Goal: Task Accomplishment & Management: Use online tool/utility

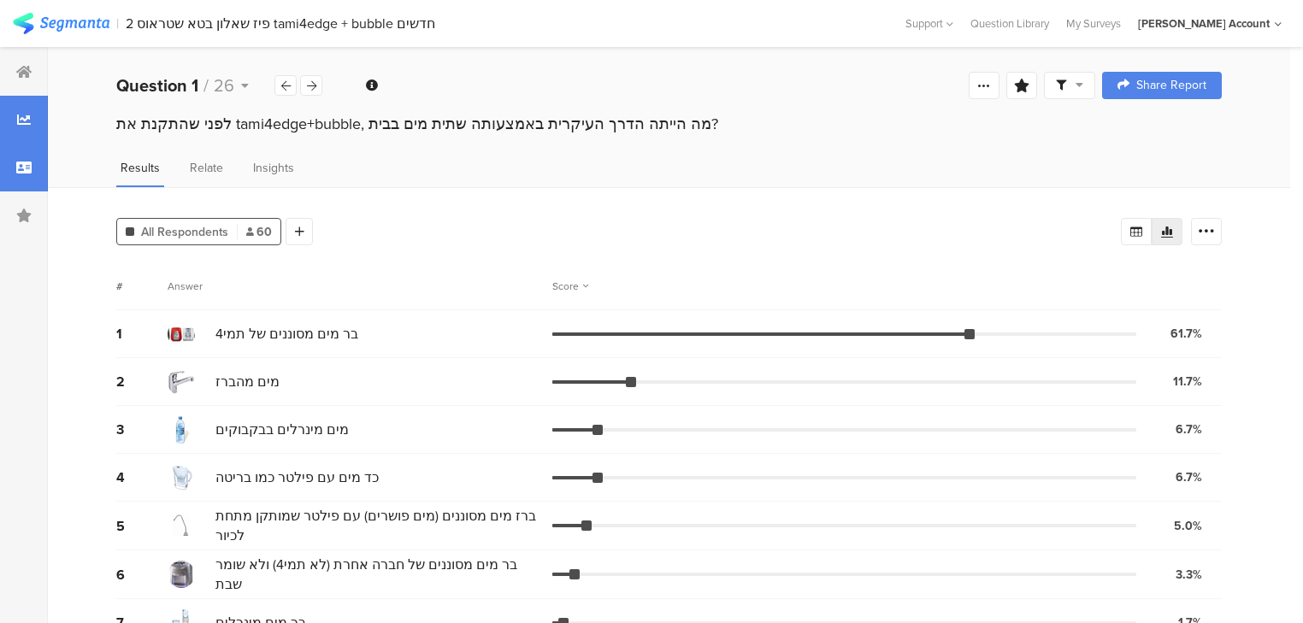
click at [21, 177] on div at bounding box center [24, 168] width 48 height 48
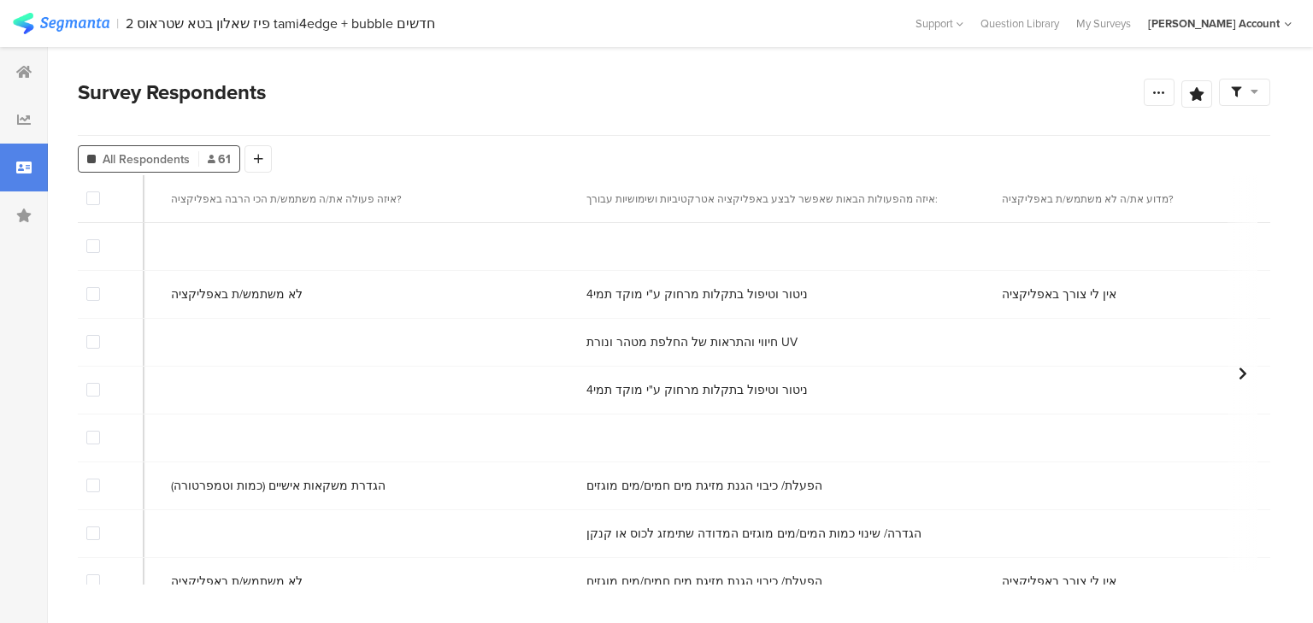
scroll to position [0, 8440]
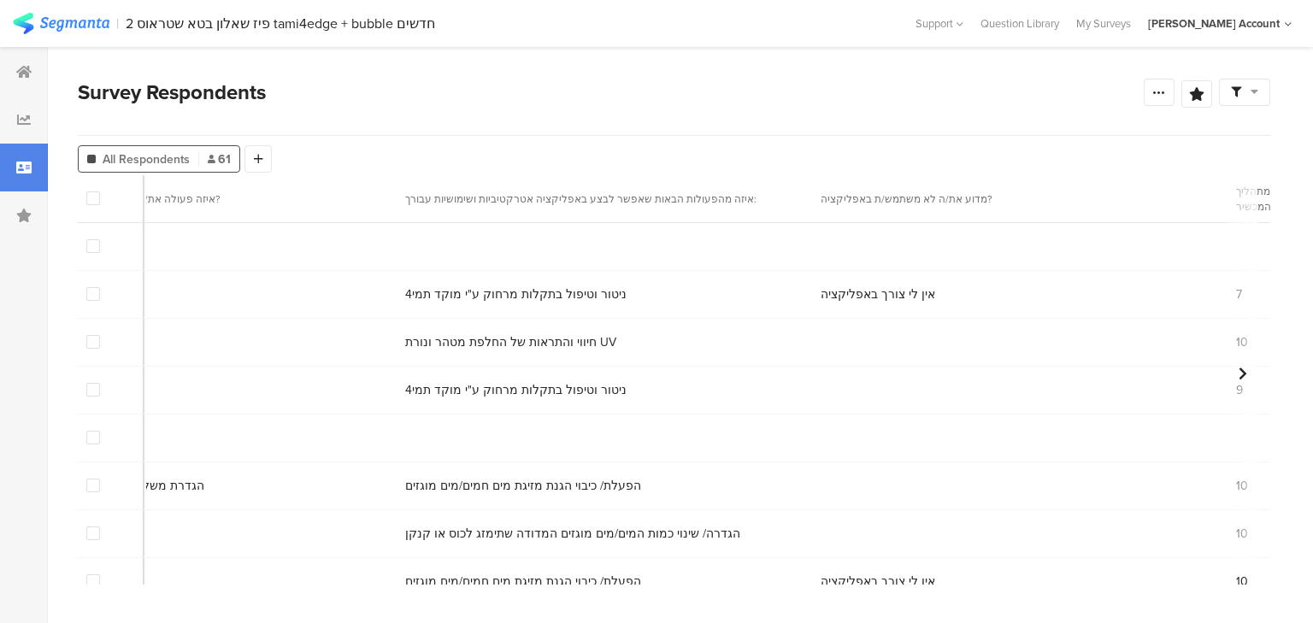
click at [91, 246] on span at bounding box center [93, 246] width 14 height 14
click at [100, 239] on input "checkbox" at bounding box center [100, 239] width 0 height 0
click at [95, 443] on span at bounding box center [93, 438] width 14 height 14
click at [100, 431] on input "checkbox" at bounding box center [100, 431] width 0 height 0
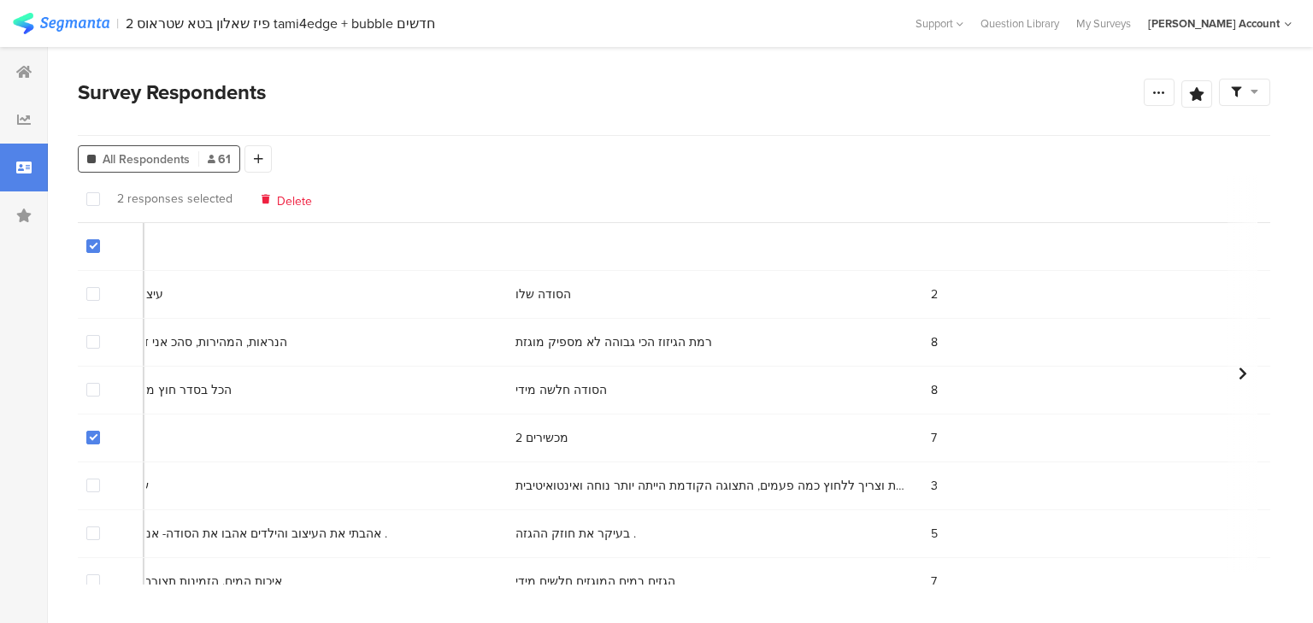
scroll to position [0, 3369]
click at [91, 438] on span at bounding box center [93, 438] width 14 height 14
click at [100, 431] on input "checkbox" at bounding box center [100, 431] width 0 height 0
click at [94, 246] on span at bounding box center [93, 246] width 14 height 14
click at [100, 239] on input "checkbox" at bounding box center [100, 239] width 0 height 0
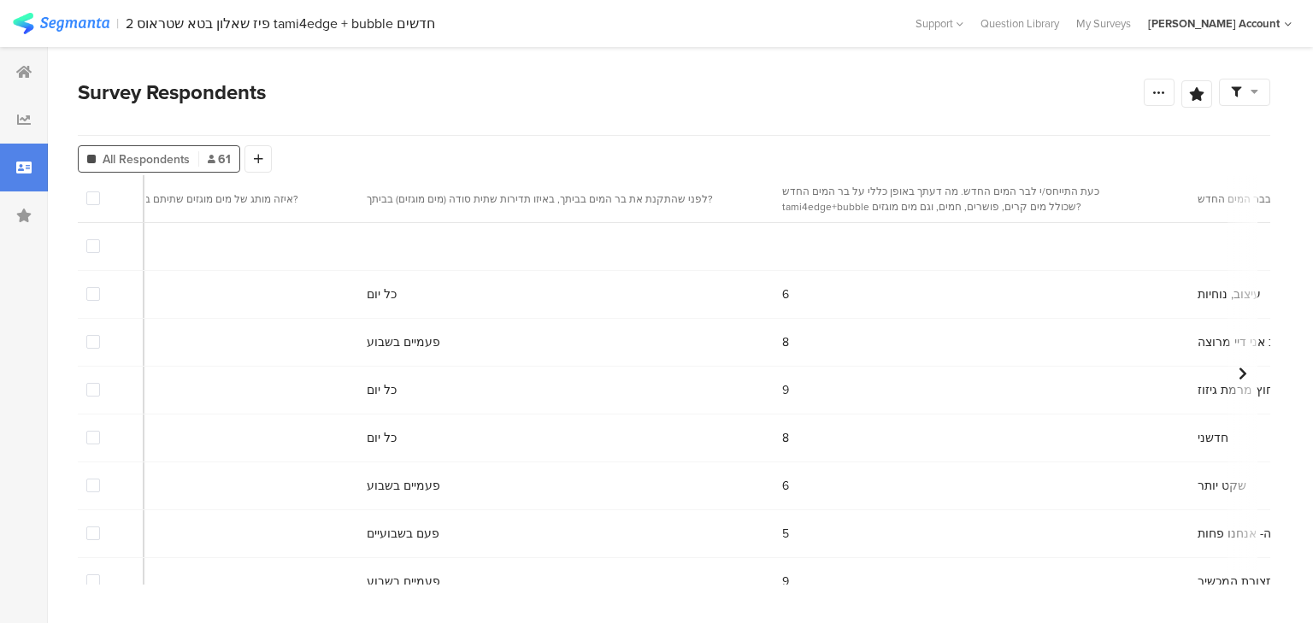
scroll to position [0, 2239]
click at [91, 244] on span at bounding box center [93, 246] width 14 height 14
click at [100, 239] on input "checkbox" at bounding box center [100, 239] width 0 height 0
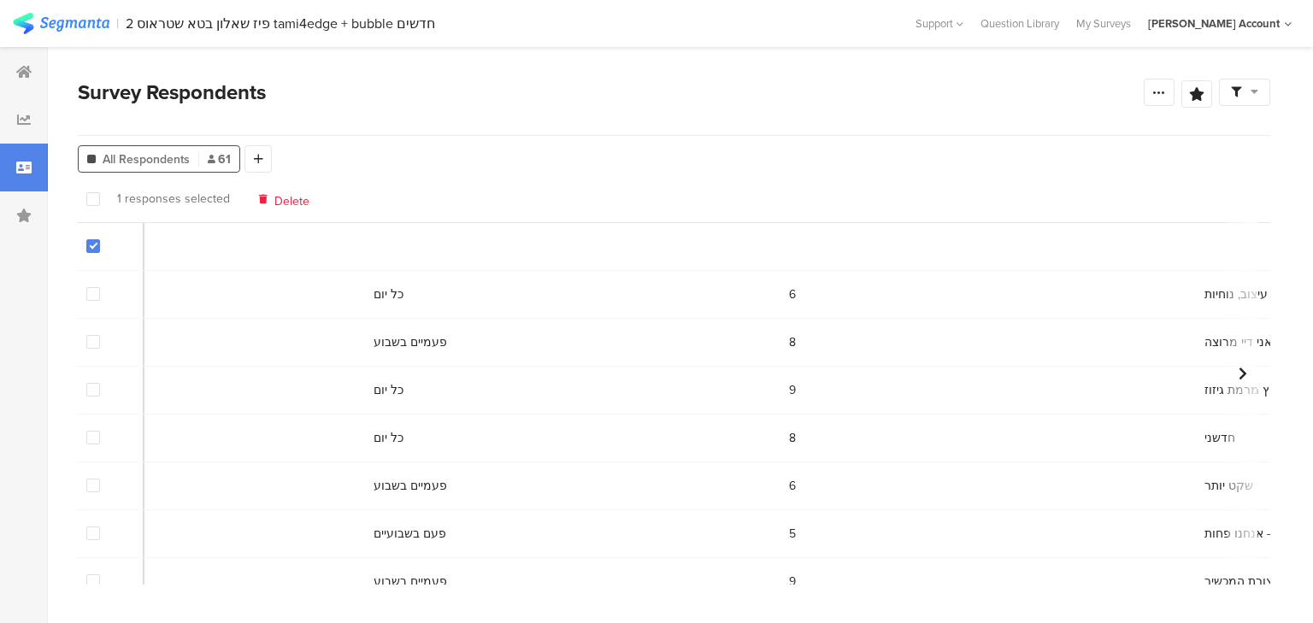
click at [279, 203] on span "Delete" at bounding box center [291, 198] width 35 height 13
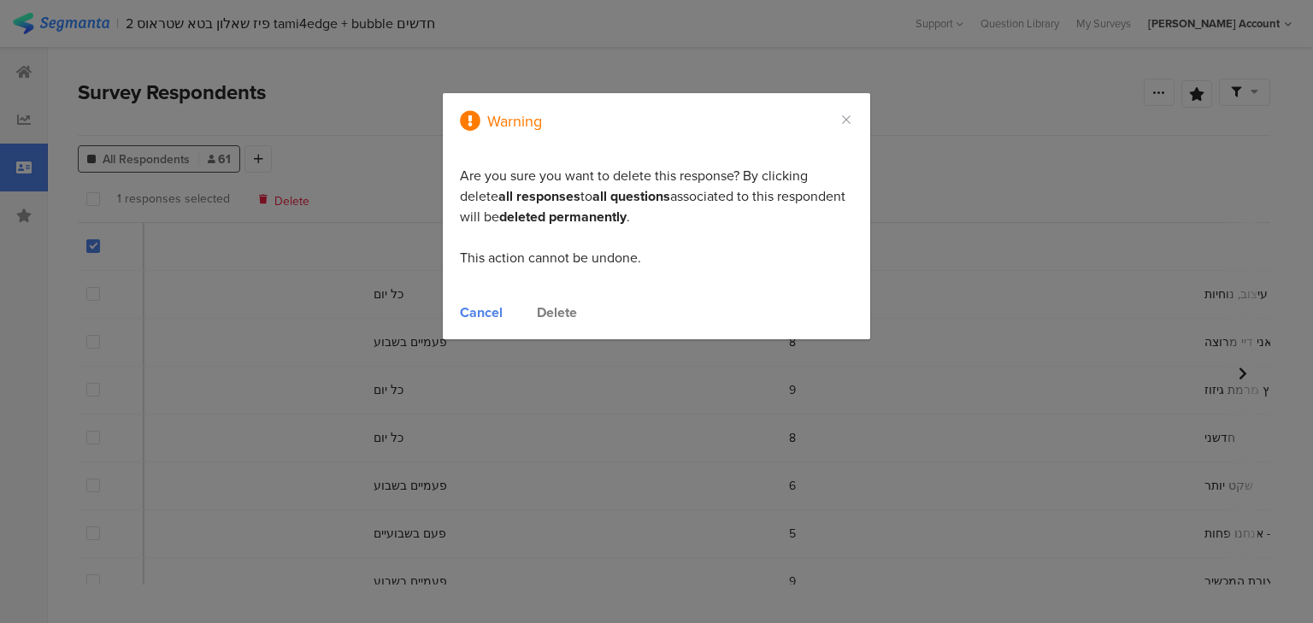
click at [557, 314] on div "Delete" at bounding box center [557, 313] width 40 height 20
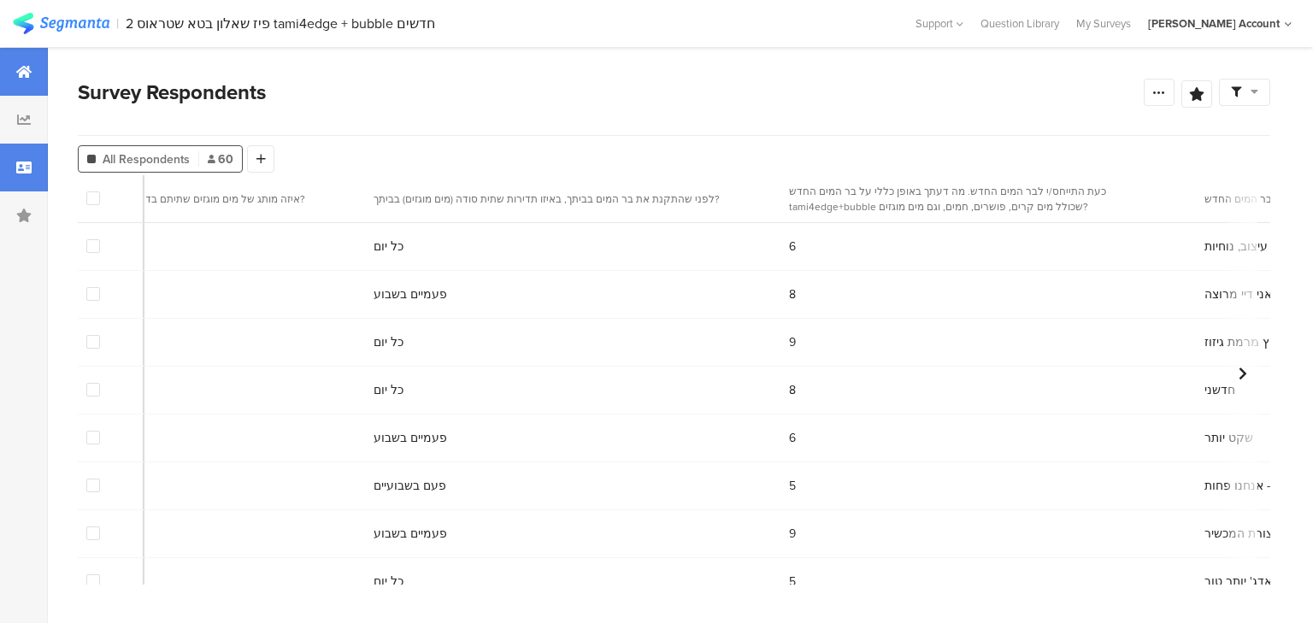
click at [21, 82] on div at bounding box center [24, 72] width 48 height 48
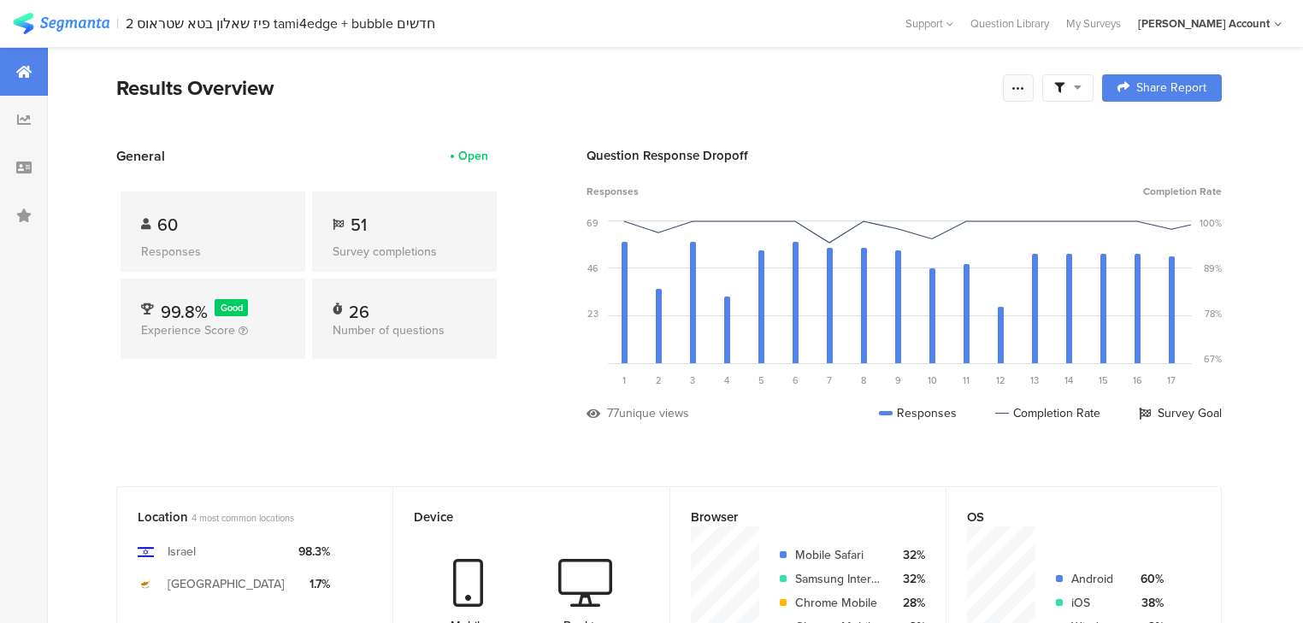
click at [1025, 84] on icon at bounding box center [1018, 88] width 14 height 14
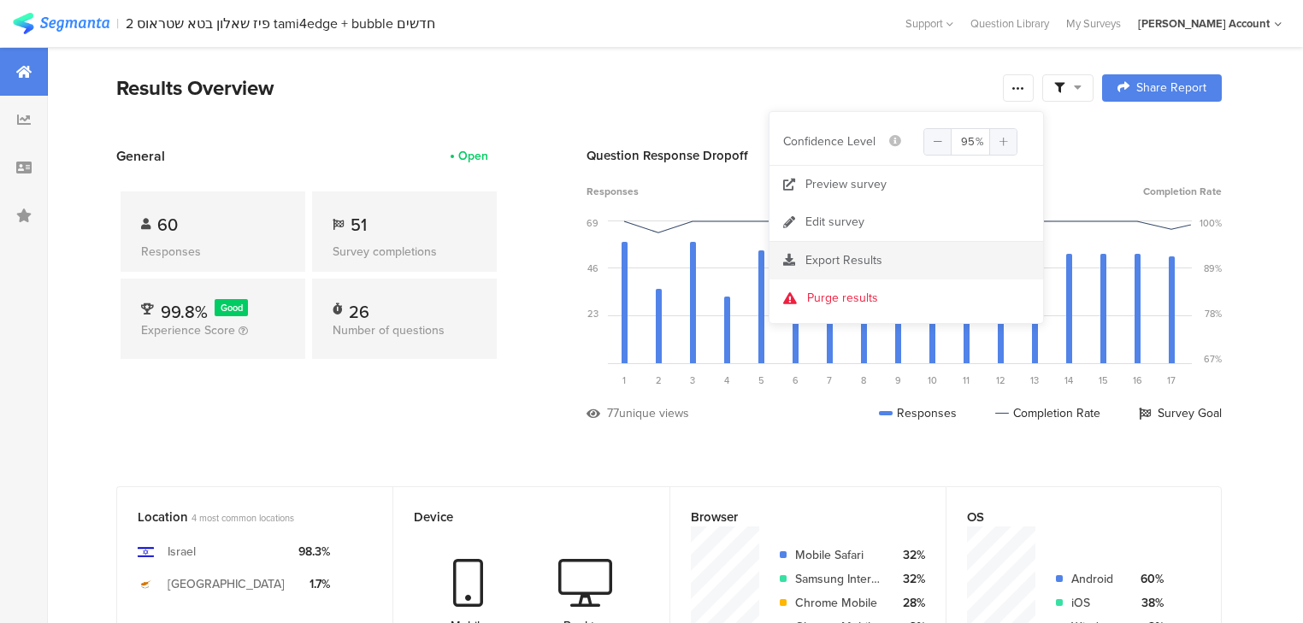
click at [855, 256] on span "Export Results" at bounding box center [843, 260] width 77 height 18
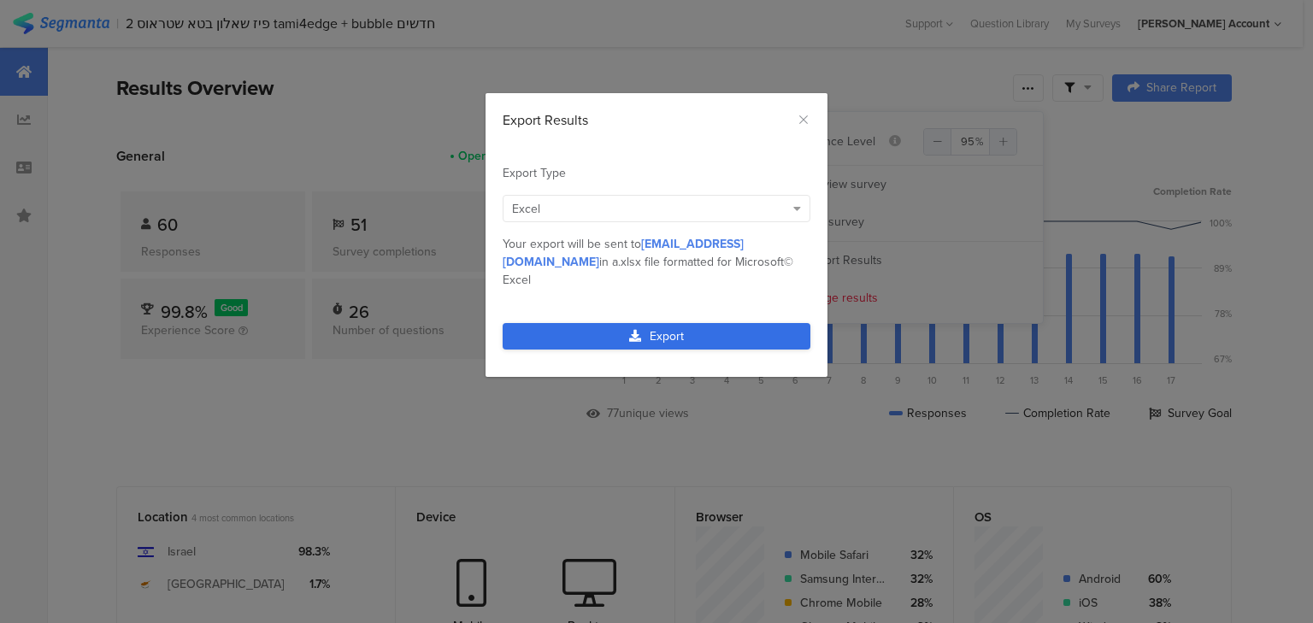
click at [656, 323] on link "Export" at bounding box center [657, 336] width 308 height 26
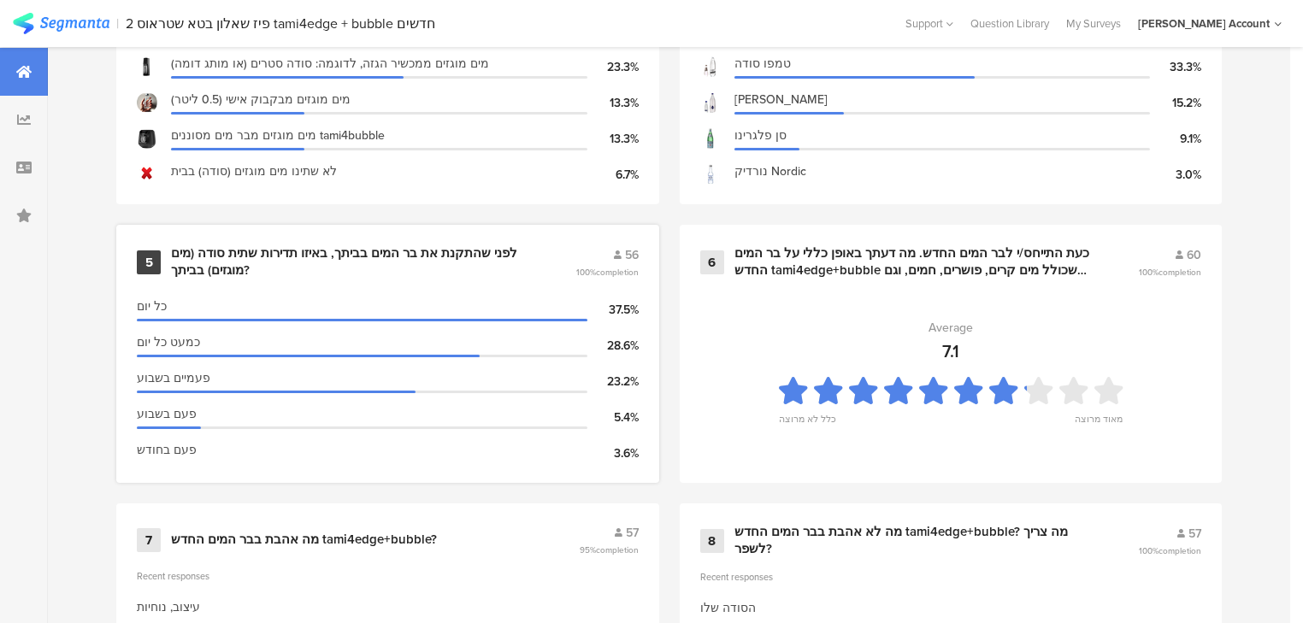
scroll to position [1162, 0]
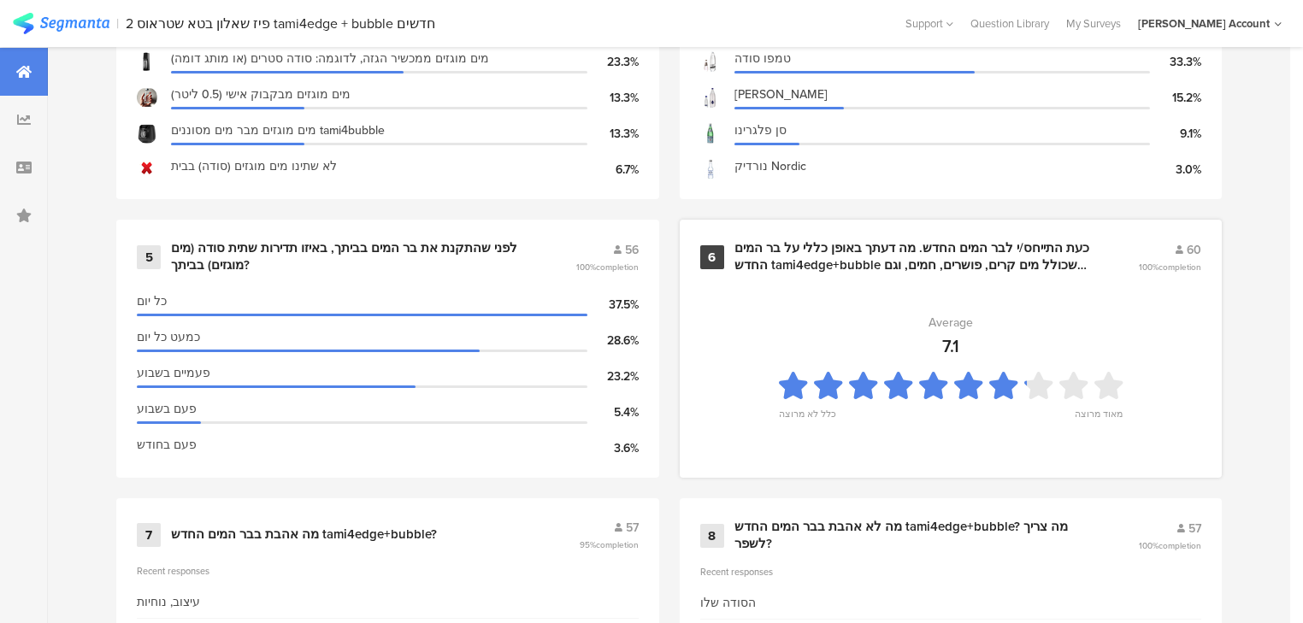
click at [794, 250] on div "כעת התייחס/י לבר המים החדש. מה דעתך באופן כללי על בר המים החדש tami4edge+bubble…" at bounding box center [915, 256] width 363 height 33
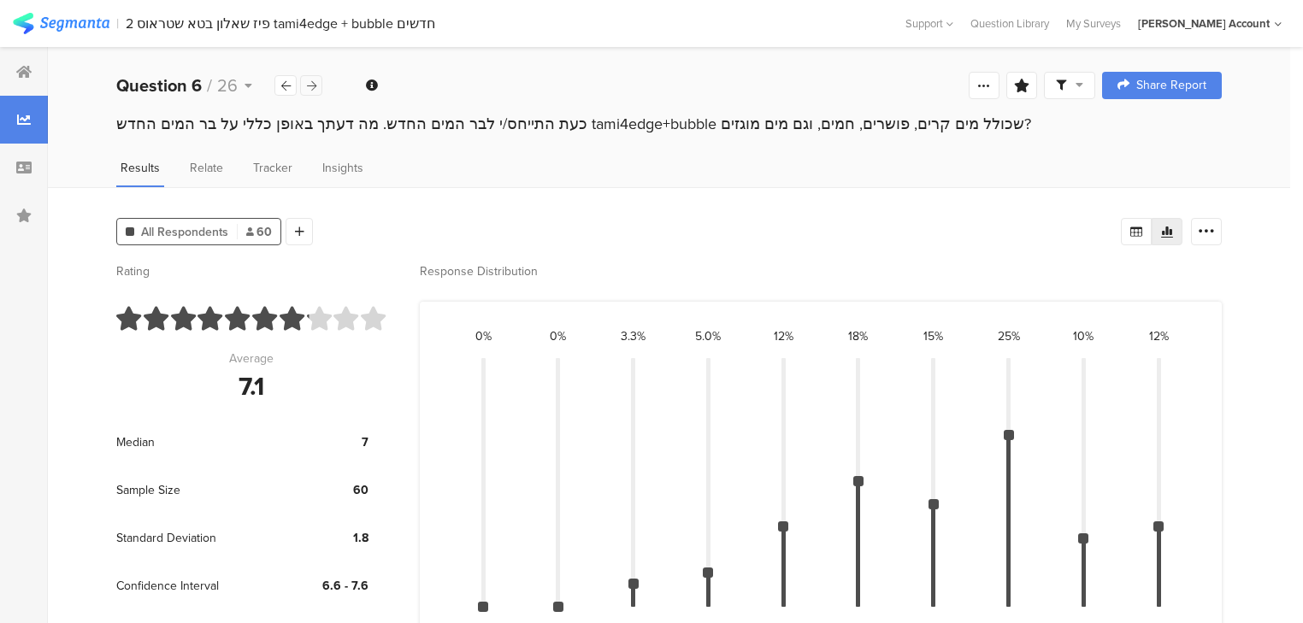
click at [318, 85] on div at bounding box center [311, 85] width 22 height 21
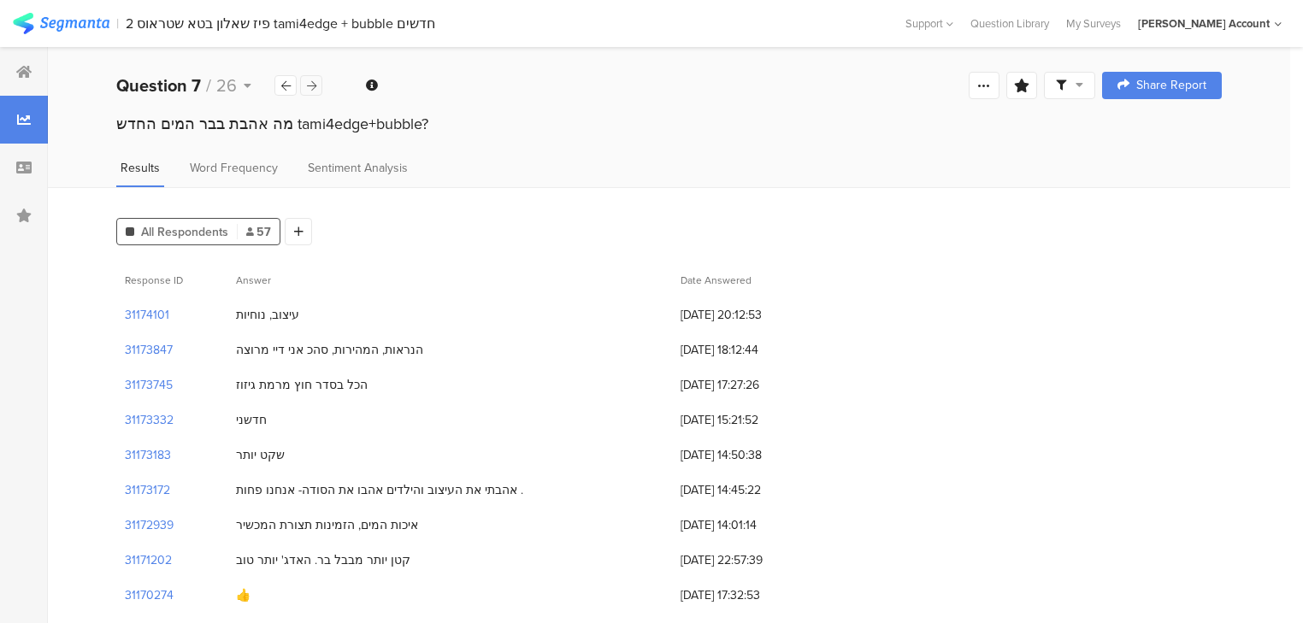
click at [318, 85] on div at bounding box center [311, 85] width 22 height 21
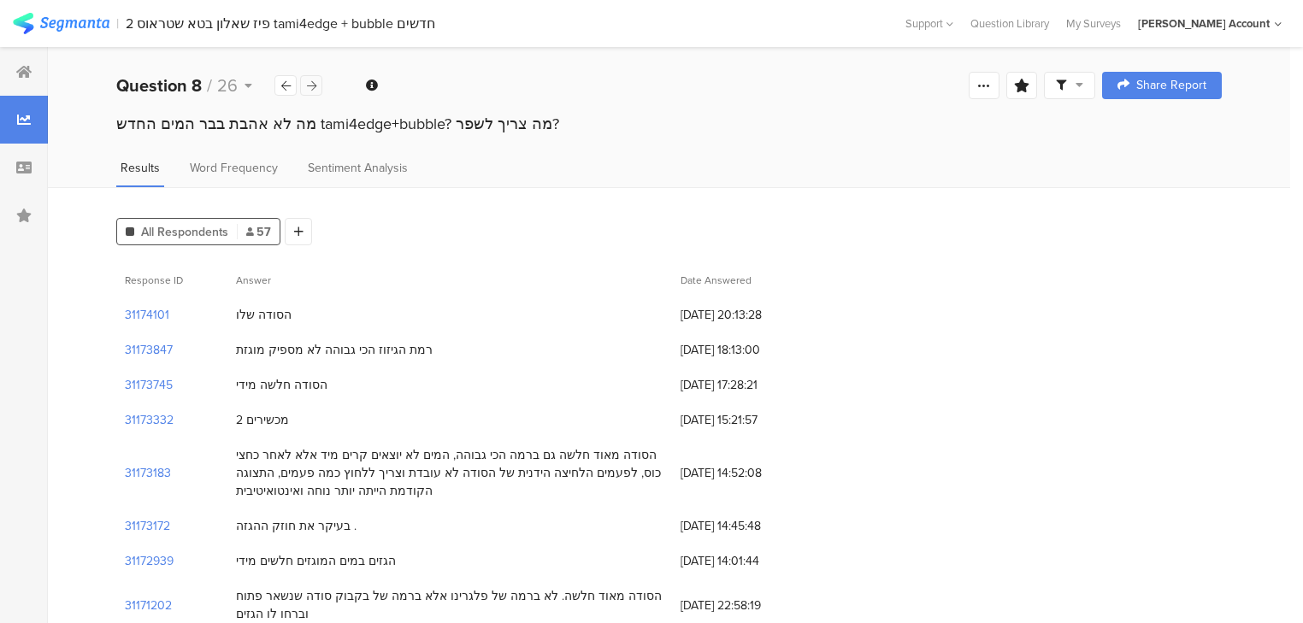
click at [318, 85] on div at bounding box center [311, 85] width 22 height 21
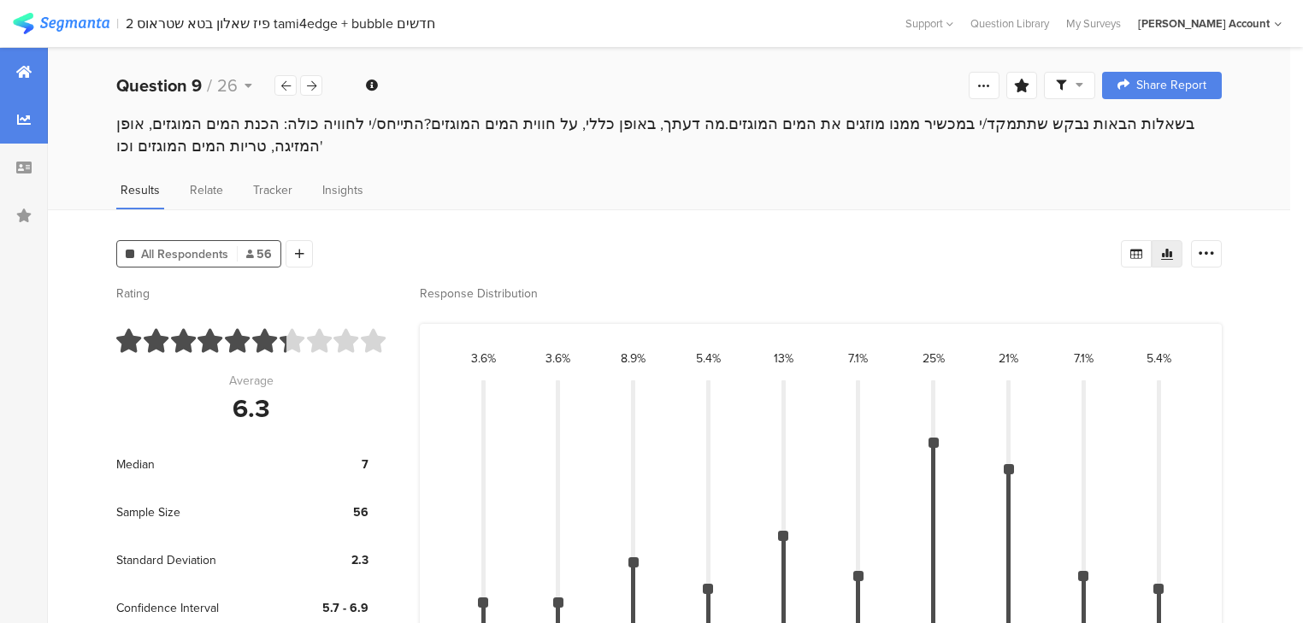
click at [19, 68] on icon at bounding box center [23, 72] width 15 height 14
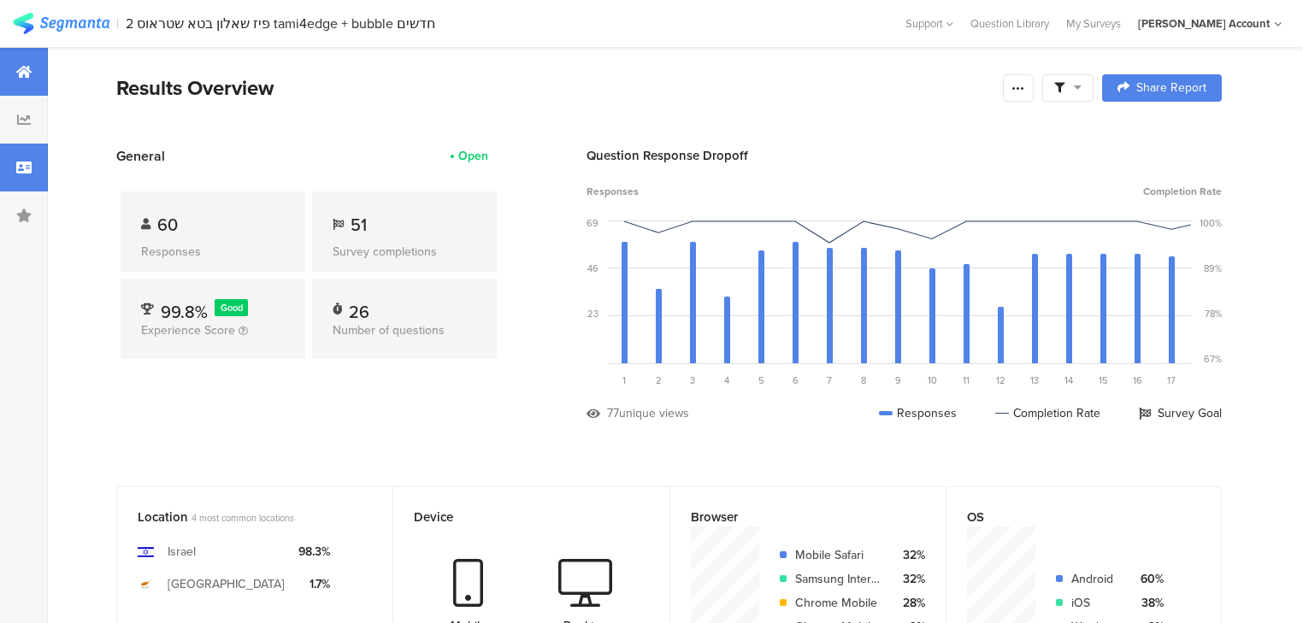
click at [34, 171] on div at bounding box center [24, 168] width 48 height 48
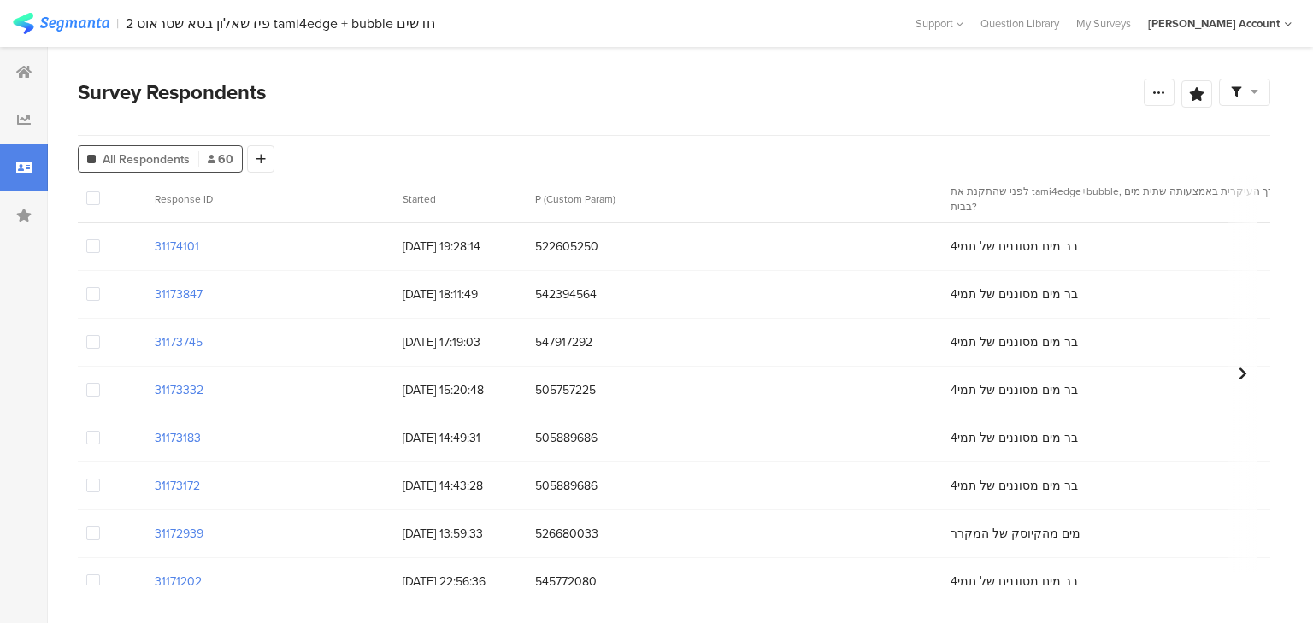
click at [563, 239] on span "522605250" at bounding box center [734, 247] width 398 height 18
copy span "522605250"
click at [565, 297] on span "542394564" at bounding box center [734, 294] width 398 height 18
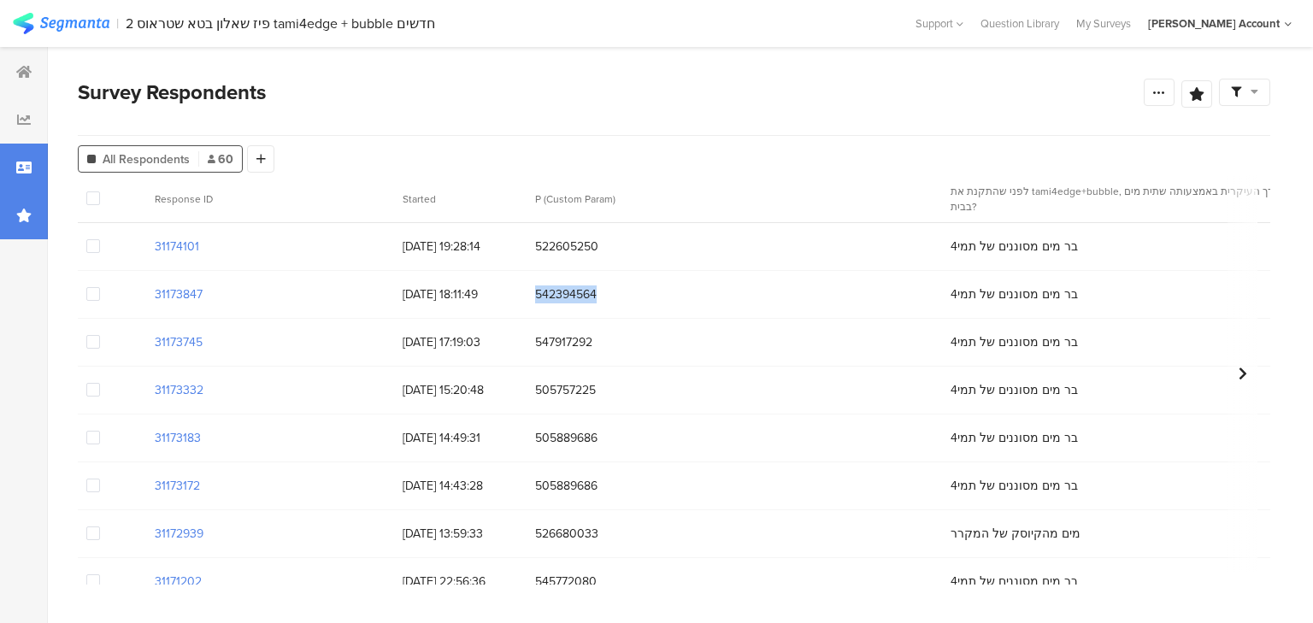
copy span "542394564"
click at [552, 340] on span "547917292" at bounding box center [734, 342] width 398 height 18
copy span "547917292"
click at [563, 391] on span "505757225" at bounding box center [734, 390] width 398 height 18
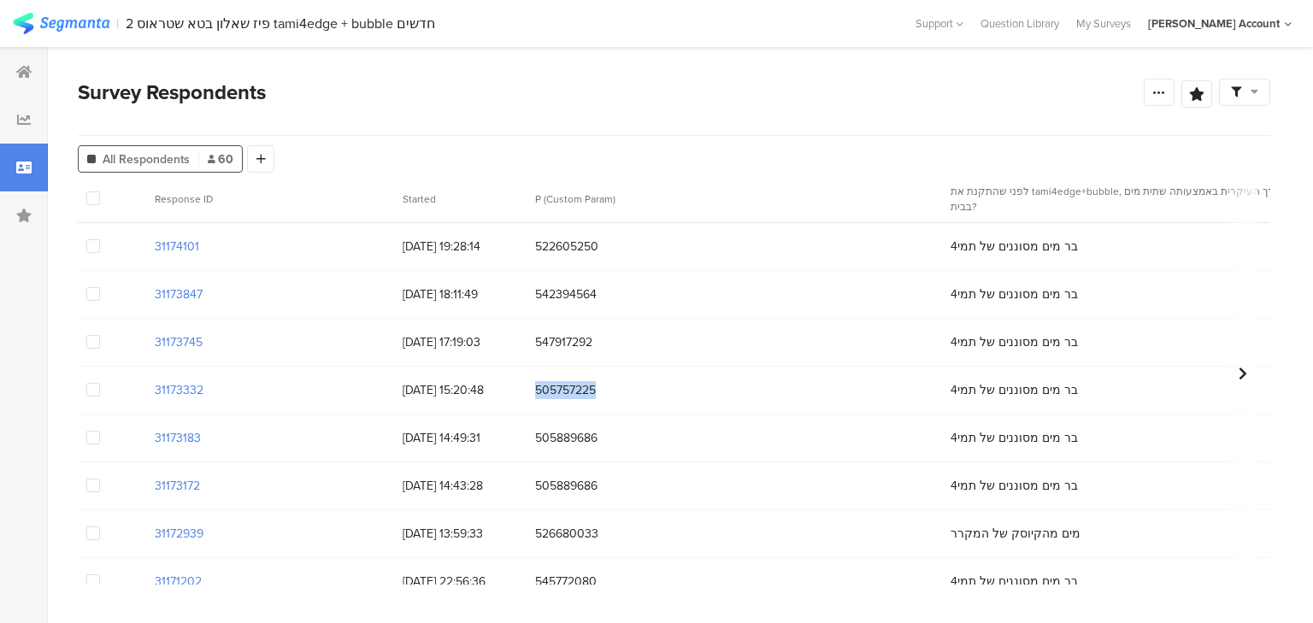
click at [563, 391] on span "505757225" at bounding box center [734, 390] width 398 height 18
copy span "505757225"
click at [571, 443] on span "505889686" at bounding box center [734, 438] width 398 height 18
copy span "505889686"
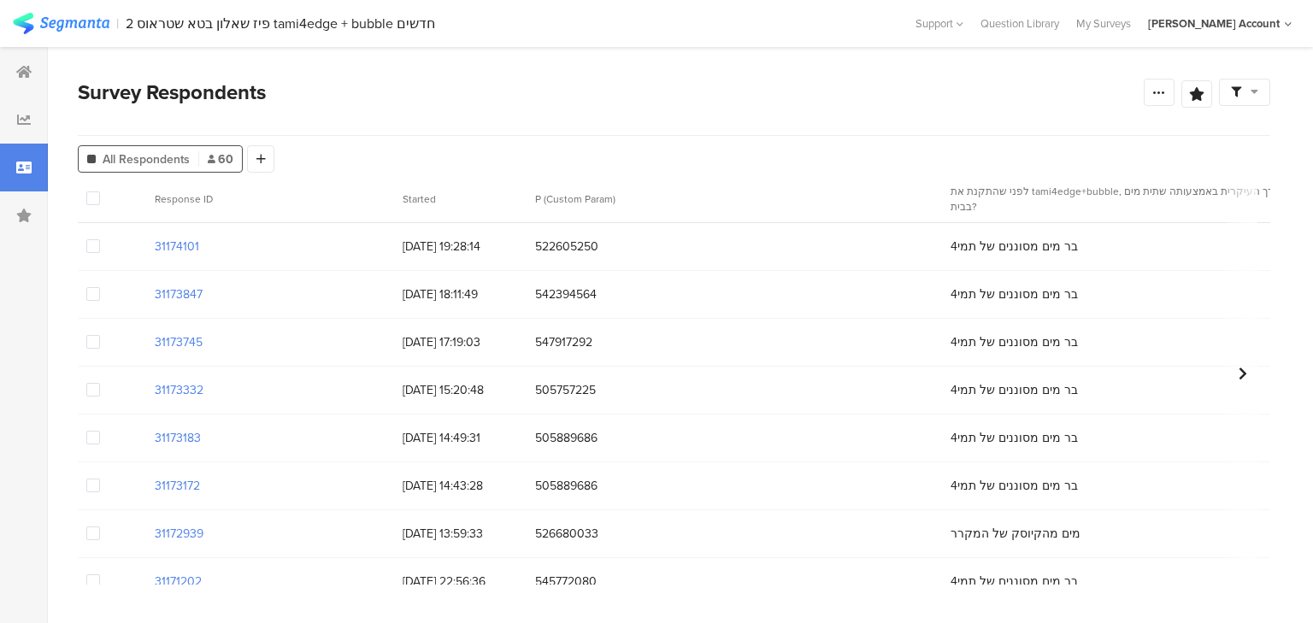
click at [564, 485] on span "505889686" at bounding box center [734, 486] width 398 height 18
copy span "505889686"
click at [550, 530] on span "526680033" at bounding box center [734, 534] width 398 height 18
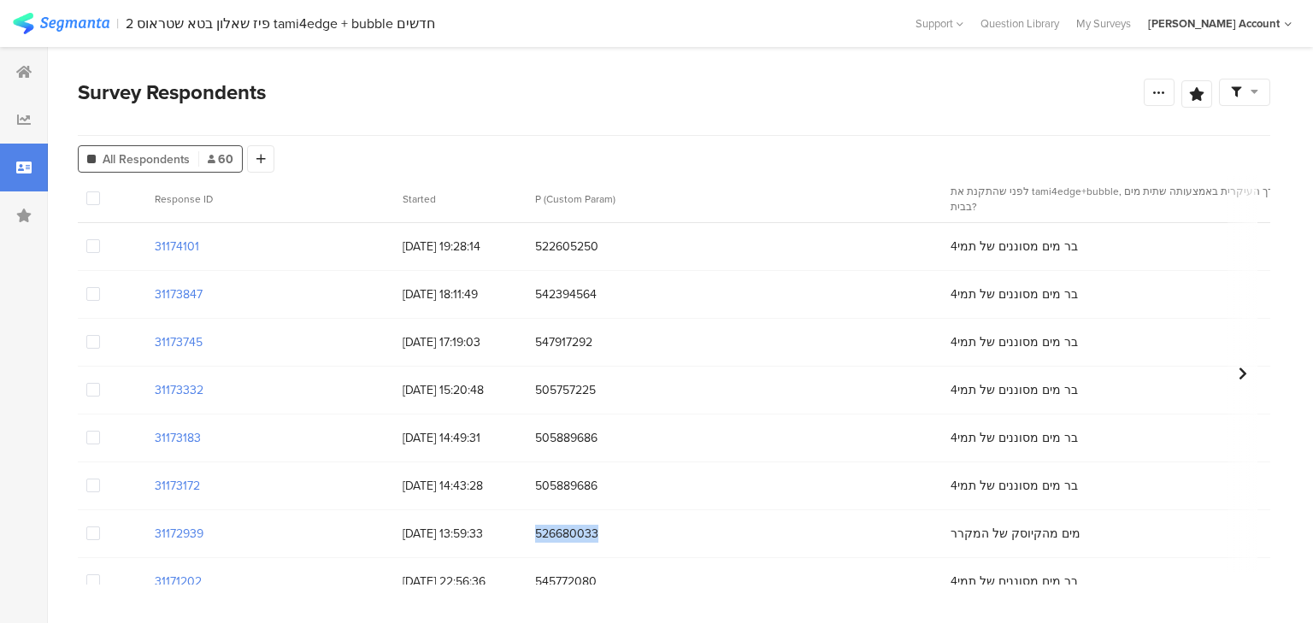
copy span "526680033"
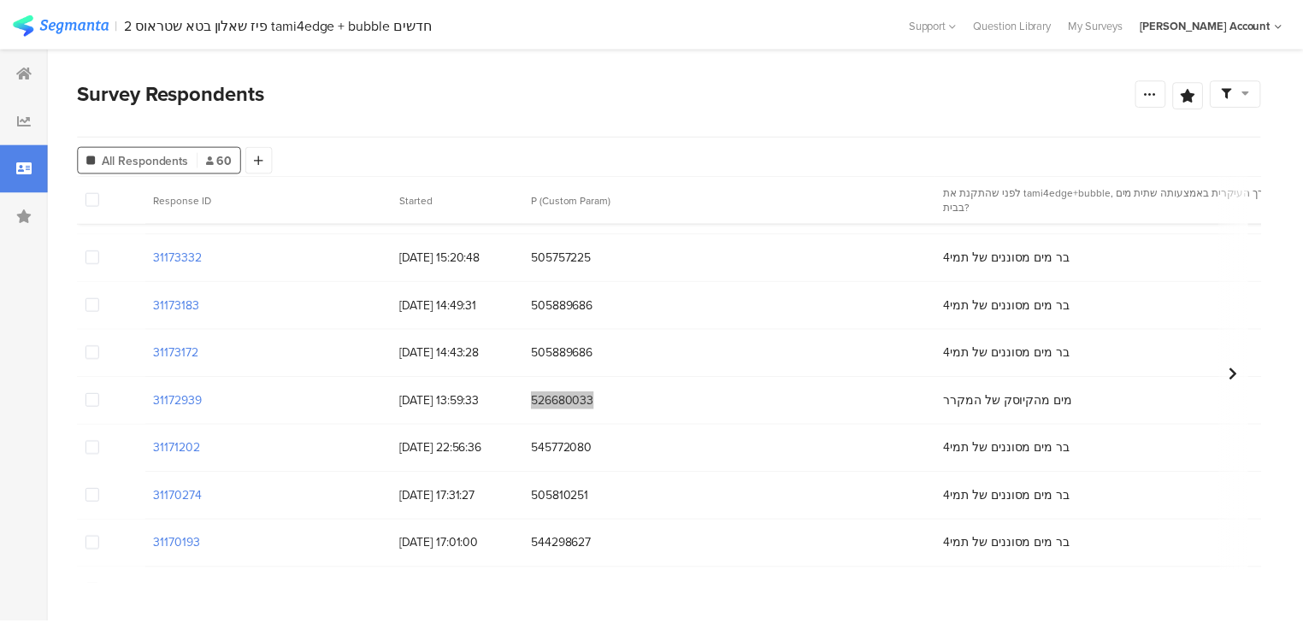
scroll to position [137, 0]
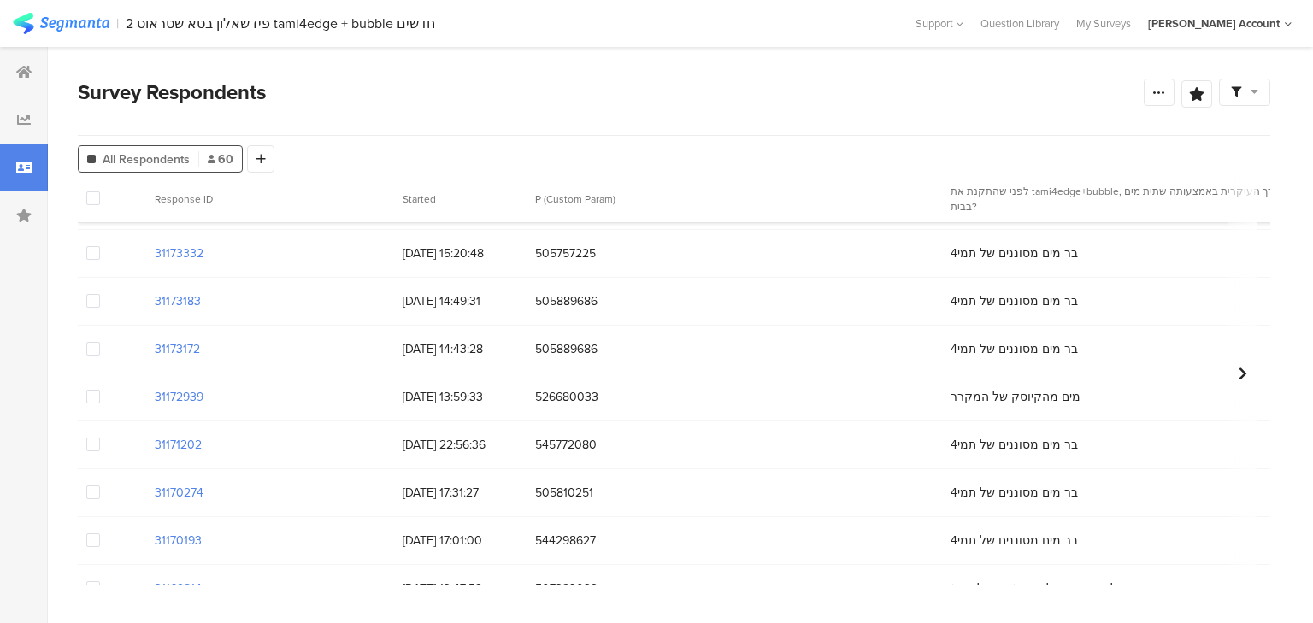
click at [571, 442] on span "545772080" at bounding box center [734, 445] width 398 height 18
copy span "545772080"
click at [554, 491] on span "505810251" at bounding box center [734, 493] width 398 height 18
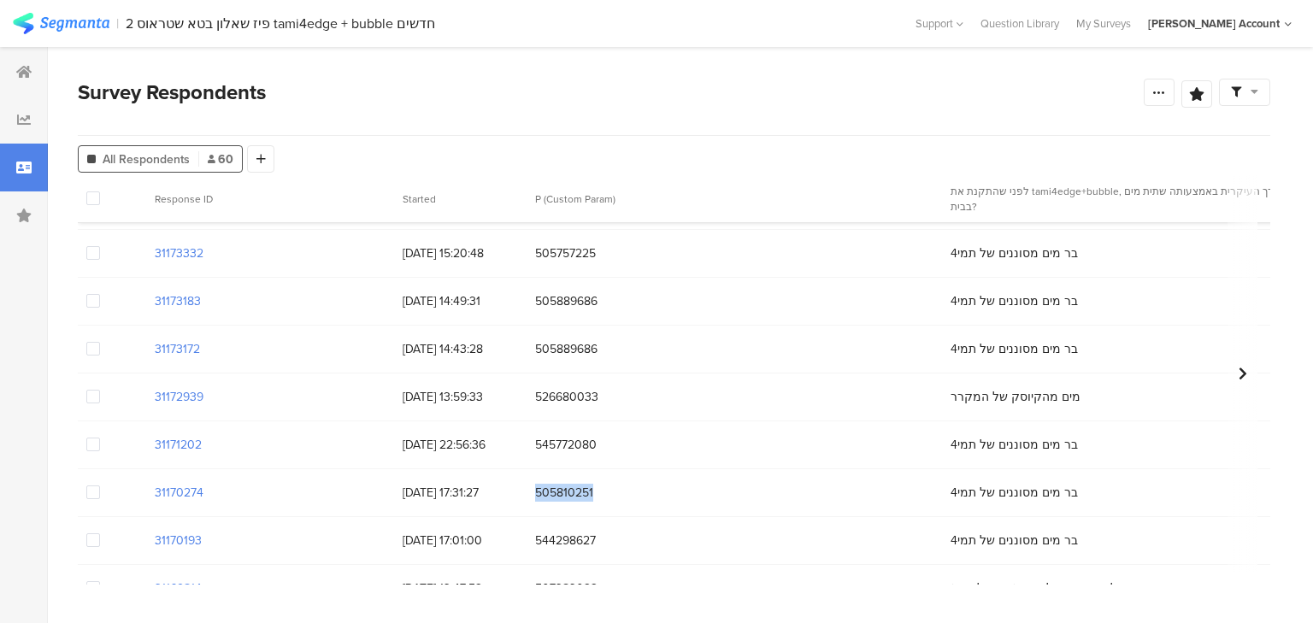
copy span "505810251"
click at [26, 85] on div at bounding box center [24, 72] width 48 height 48
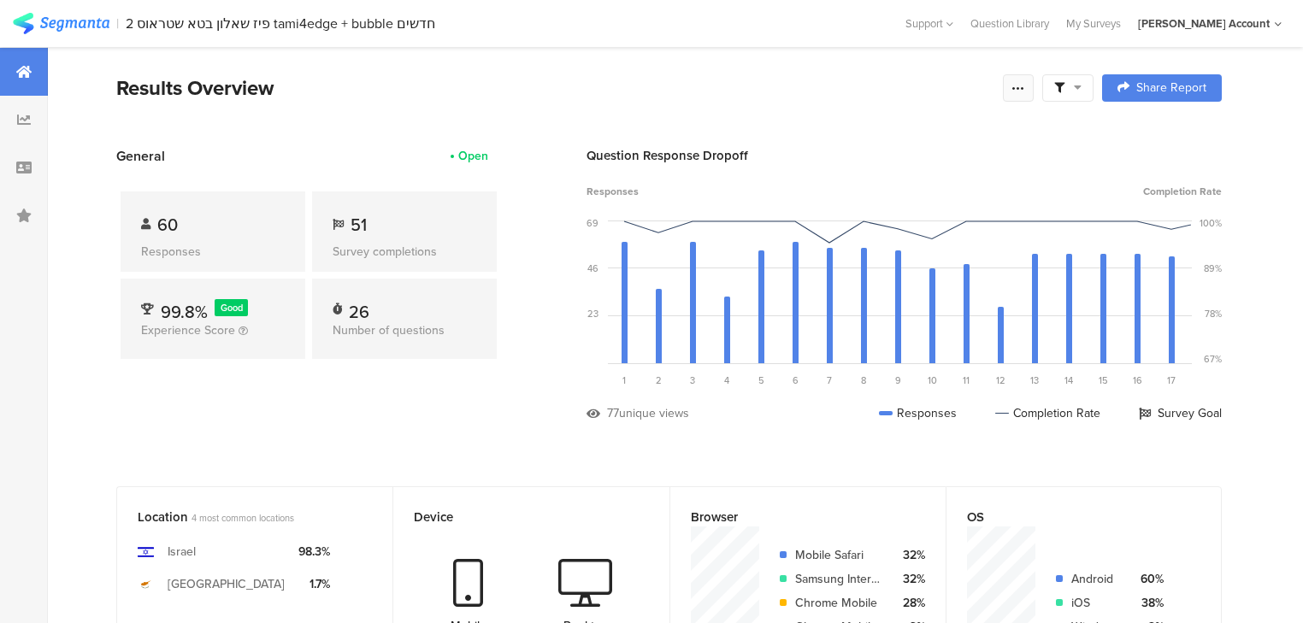
click at [1022, 92] on icon at bounding box center [1018, 88] width 14 height 14
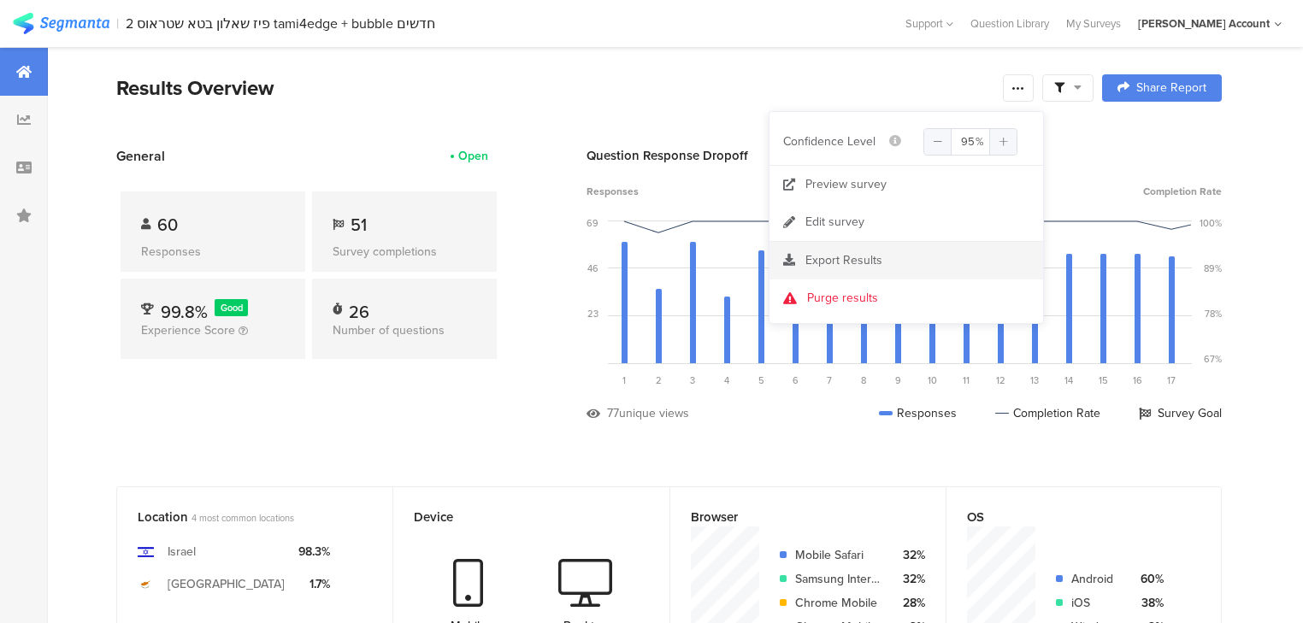
click at [821, 256] on span "Export Results" at bounding box center [843, 260] width 77 height 18
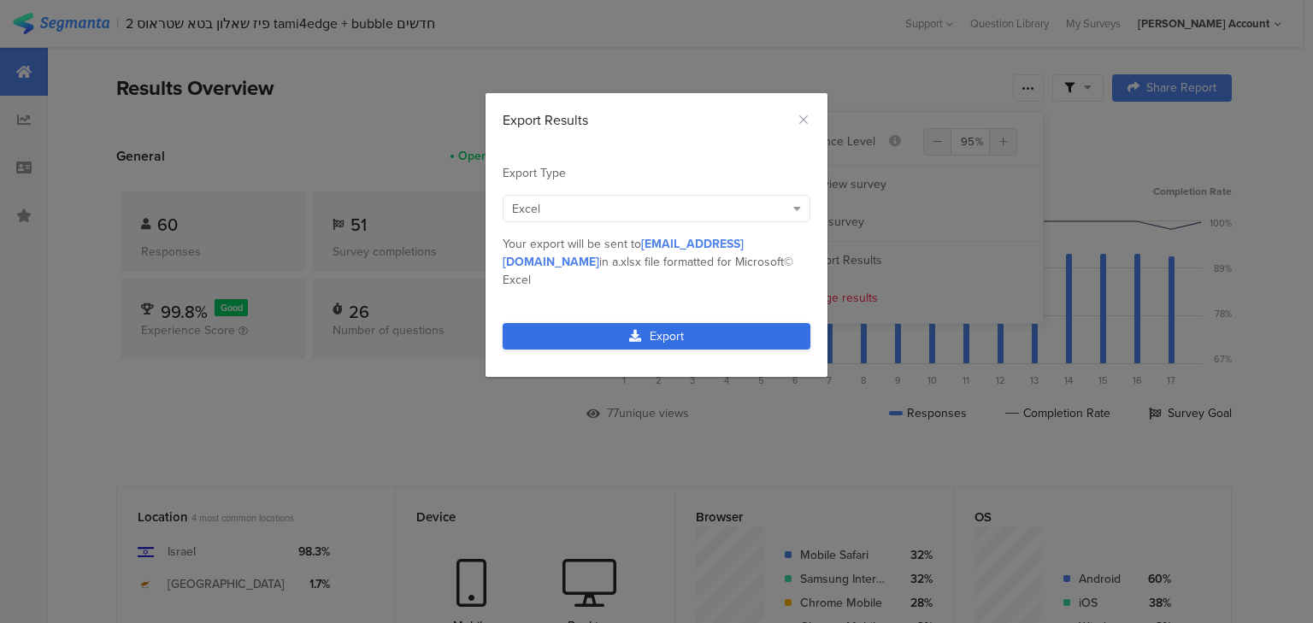
click at [561, 323] on link "Export" at bounding box center [657, 336] width 308 height 26
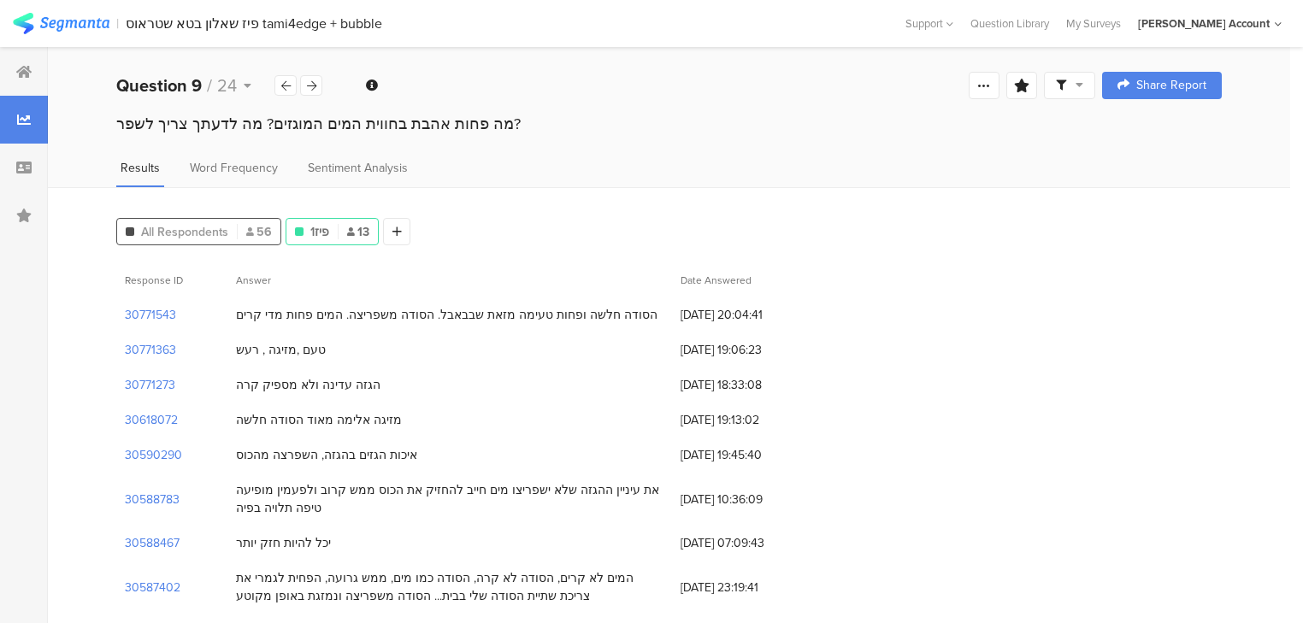
click at [231, 234] on div "All Respondents 56" at bounding box center [198, 232] width 163 height 18
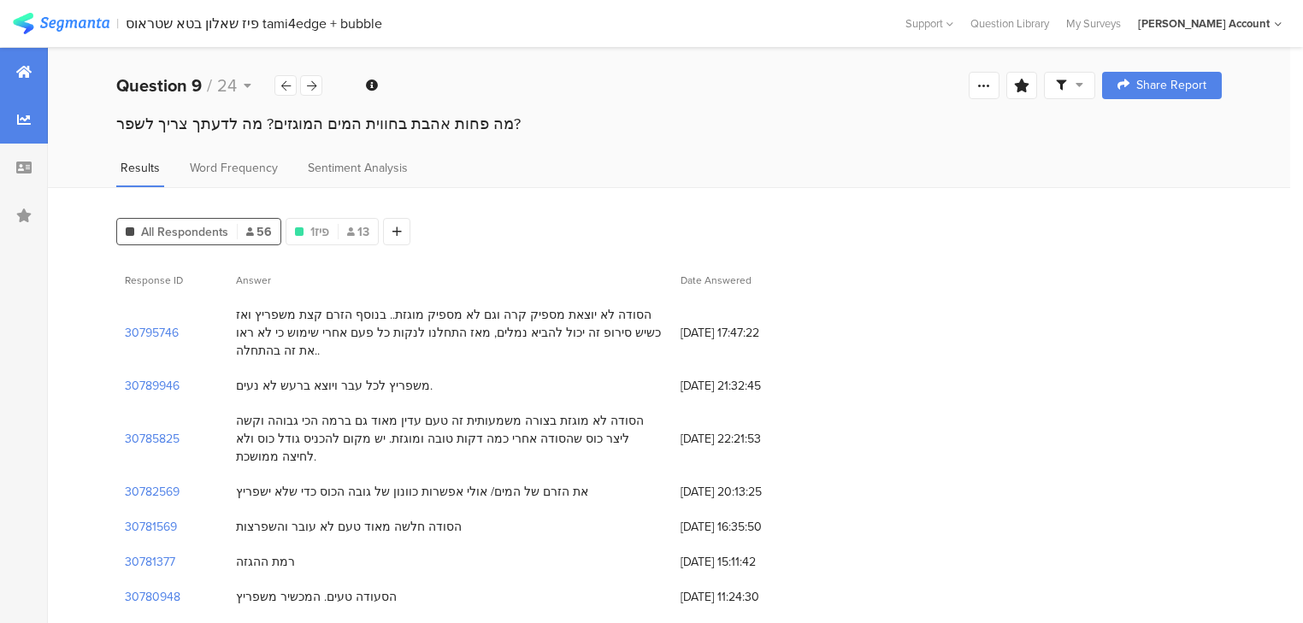
click at [38, 79] on div at bounding box center [24, 72] width 48 height 48
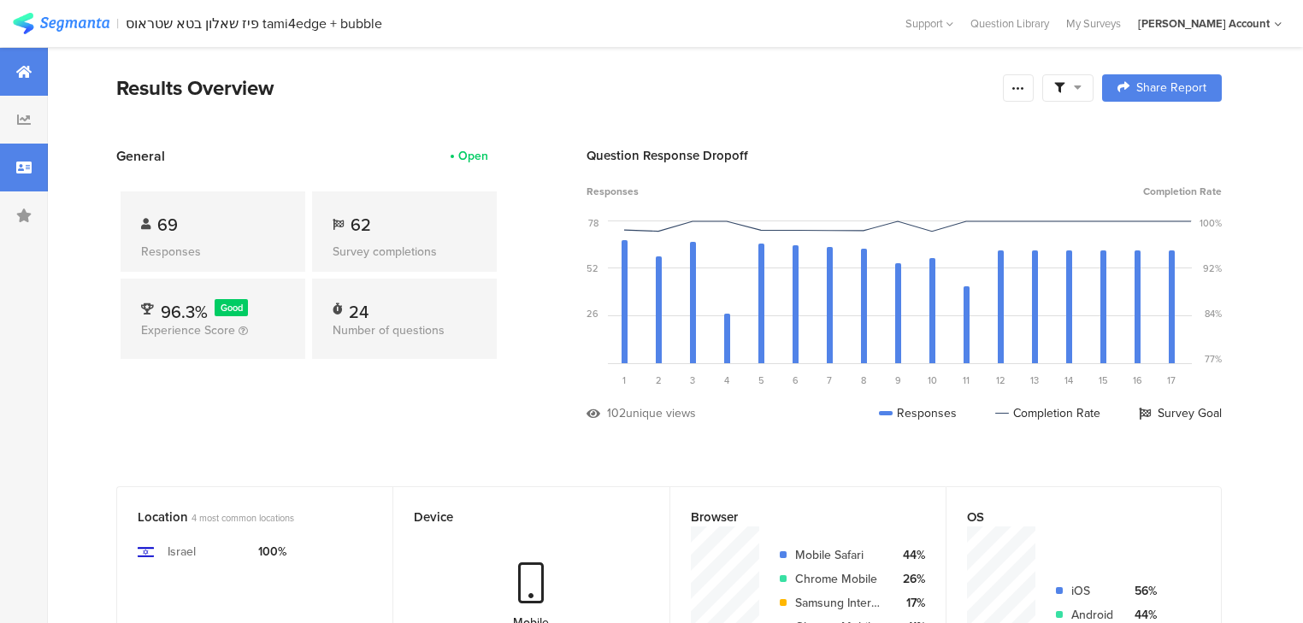
click at [27, 168] on icon at bounding box center [23, 168] width 15 height 14
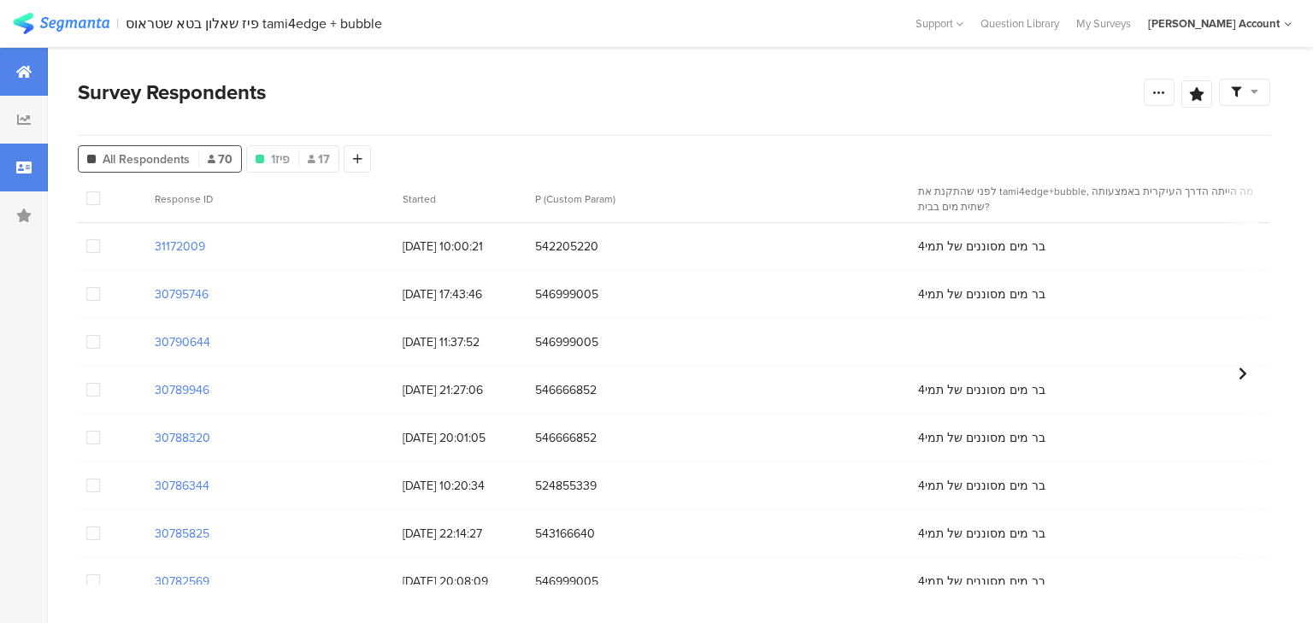
click at [25, 74] on icon at bounding box center [23, 72] width 15 height 14
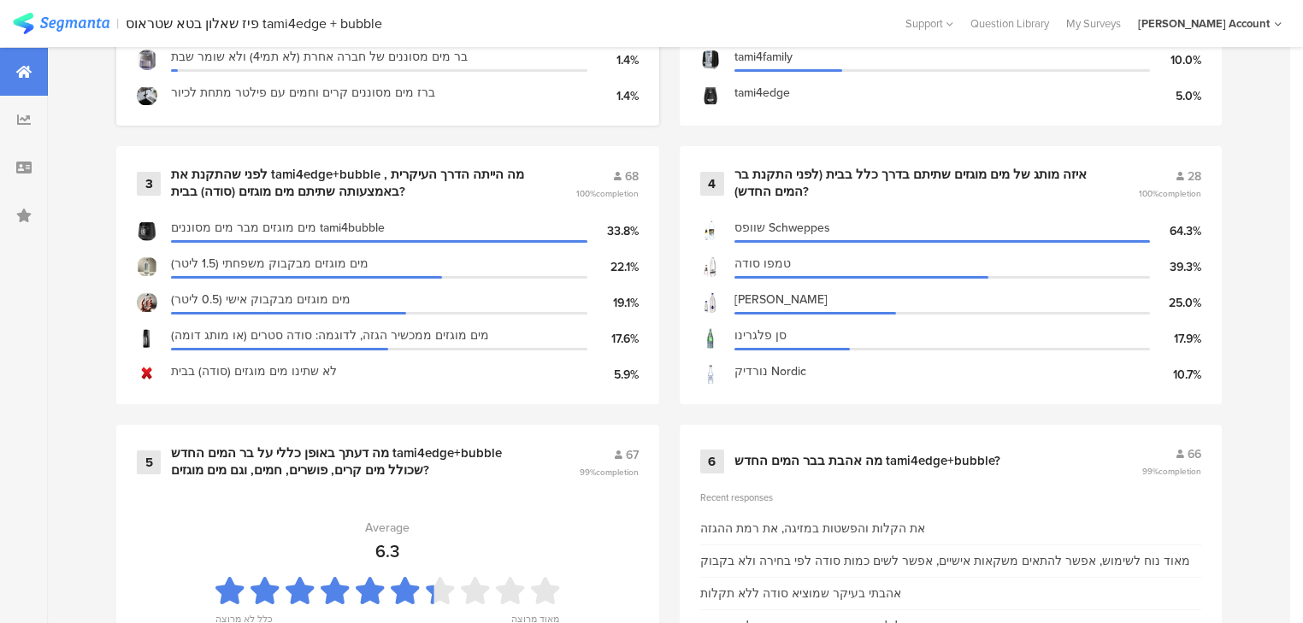
scroll to position [1094, 0]
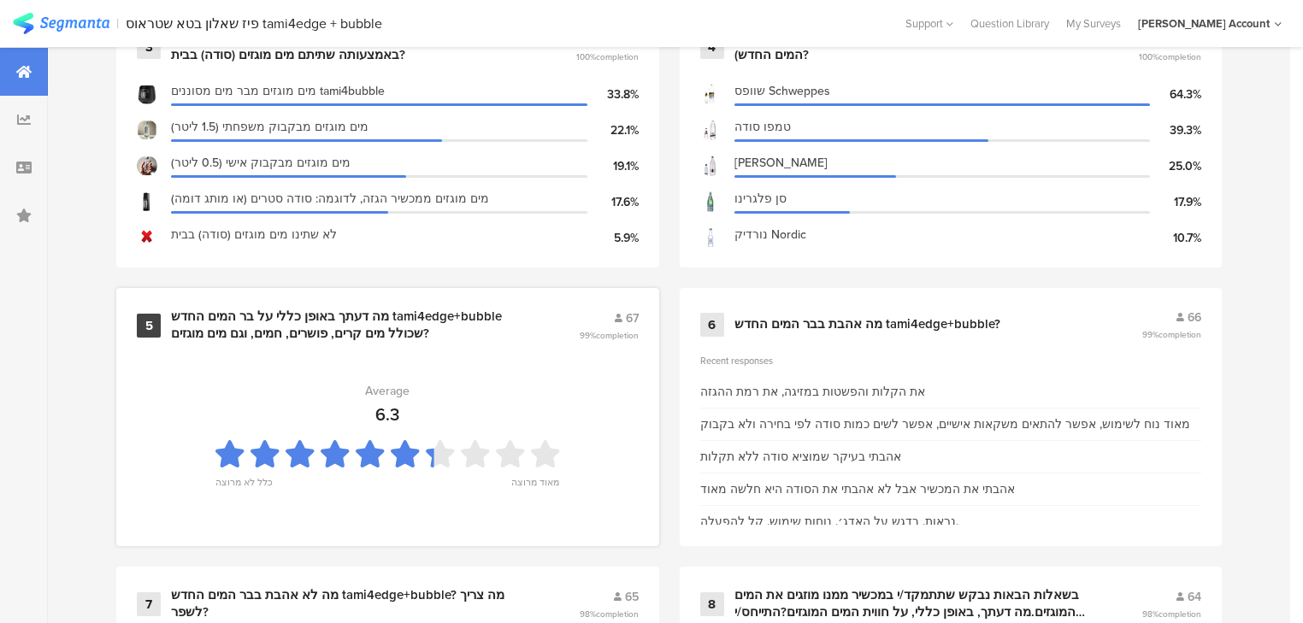
click at [339, 329] on div "מה דעתך באופן כללי על בר המים החדש tami4edge+bubble שכולל מים קרים, פושרים, חמי…" at bounding box center [354, 325] width 367 height 33
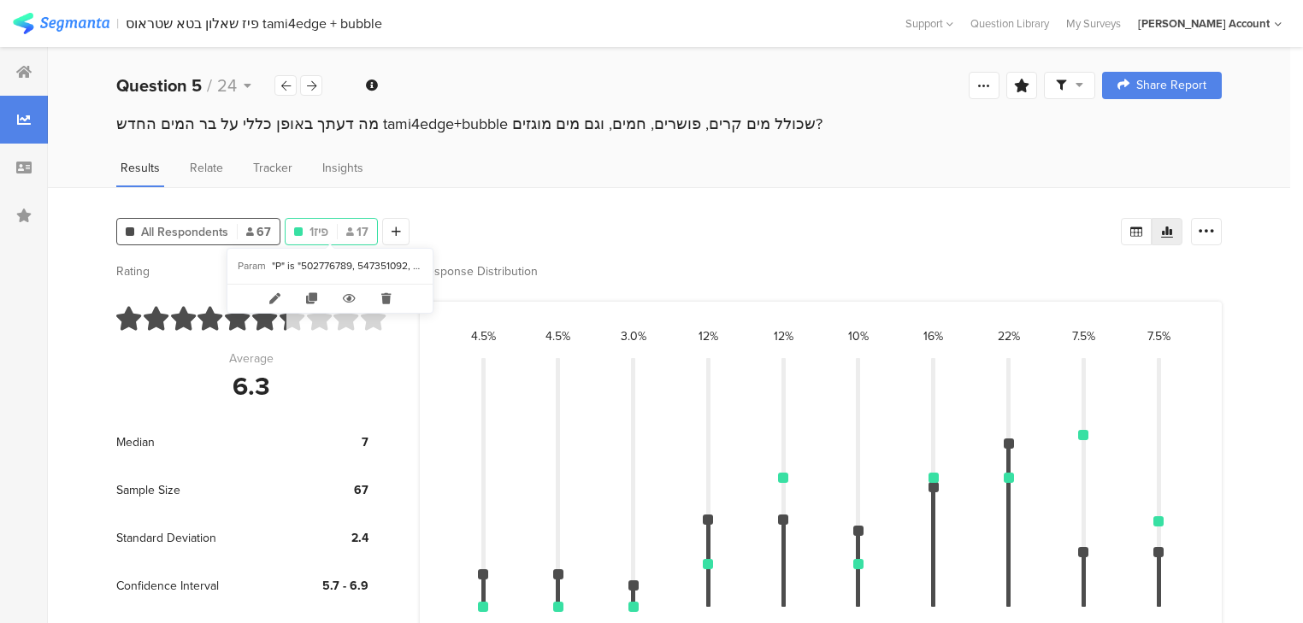
click at [322, 223] on span "פיז1" at bounding box center [318, 232] width 19 height 18
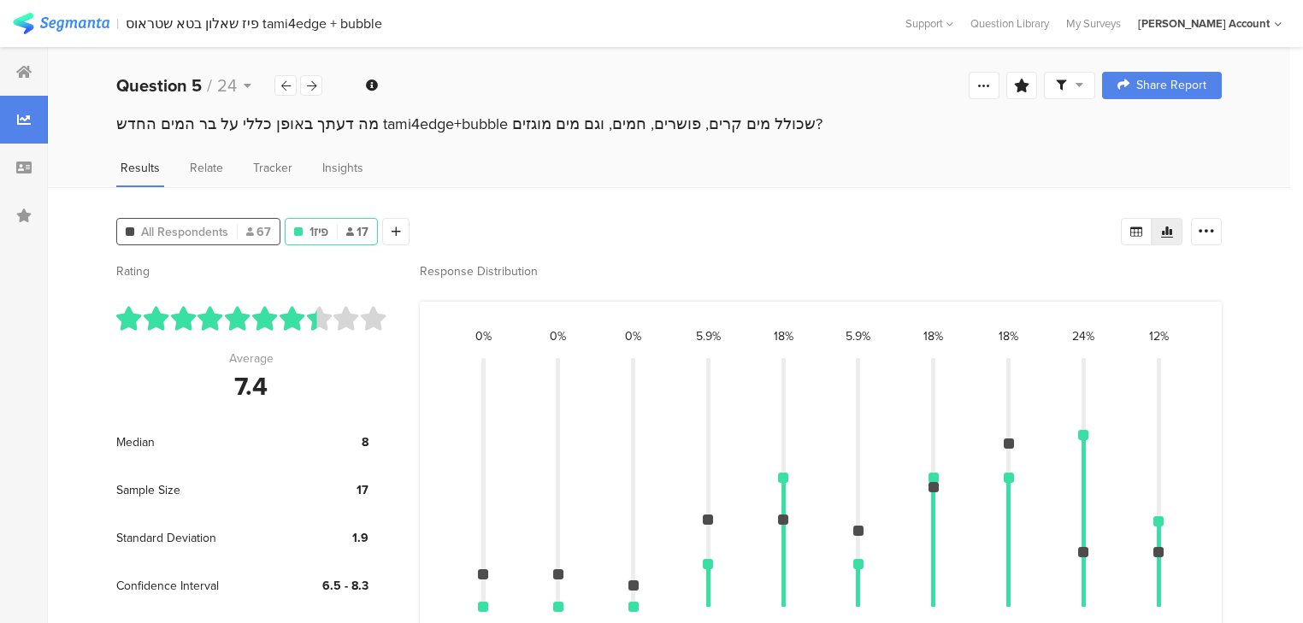
click at [232, 226] on div "All Respondents 67" at bounding box center [198, 232] width 162 height 18
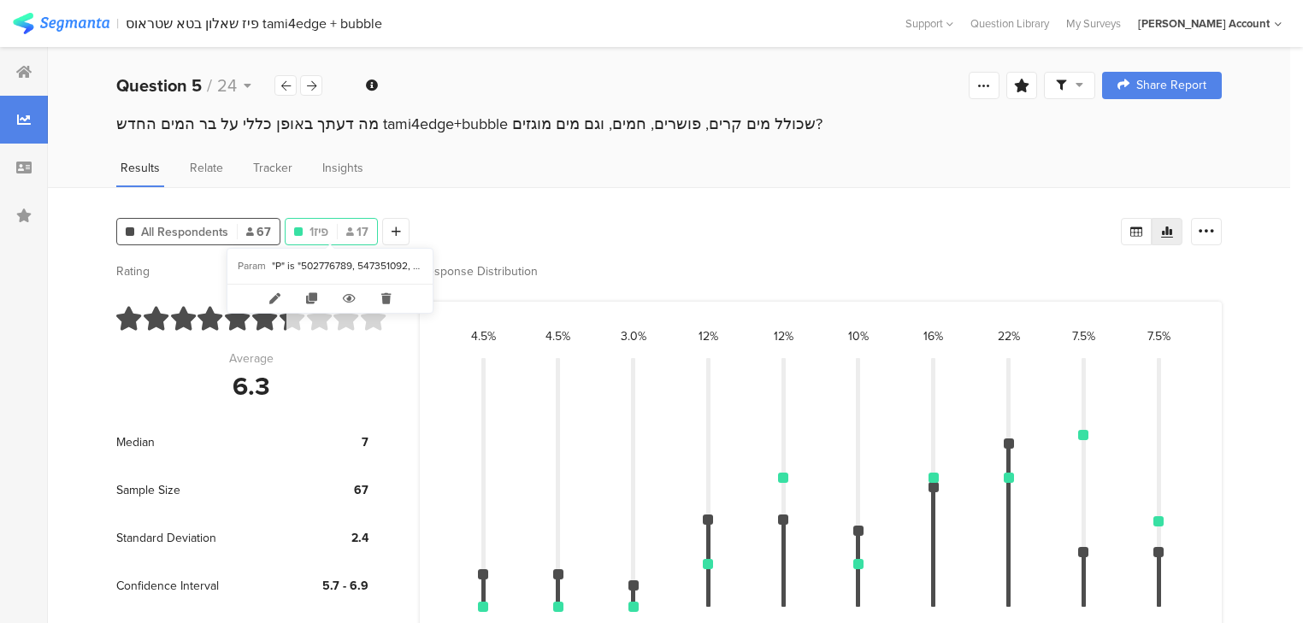
click at [332, 233] on div "פיז1 17" at bounding box center [330, 232] width 91 height 18
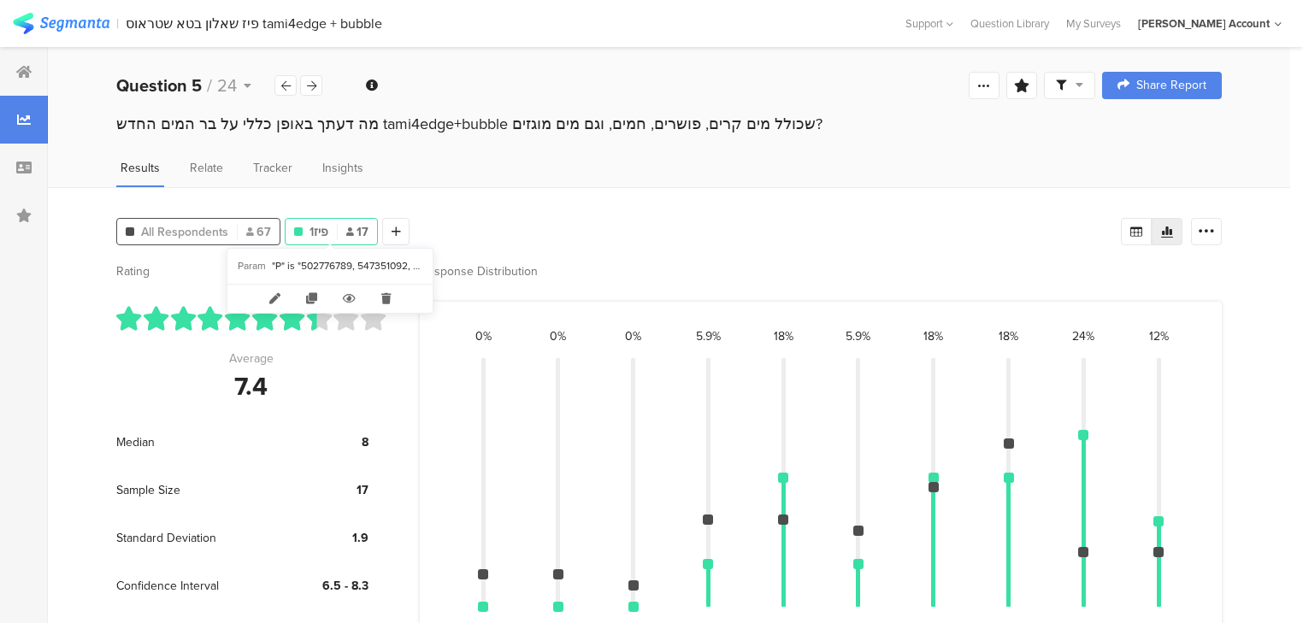
click at [197, 224] on span "All Respondents" at bounding box center [184, 232] width 87 height 18
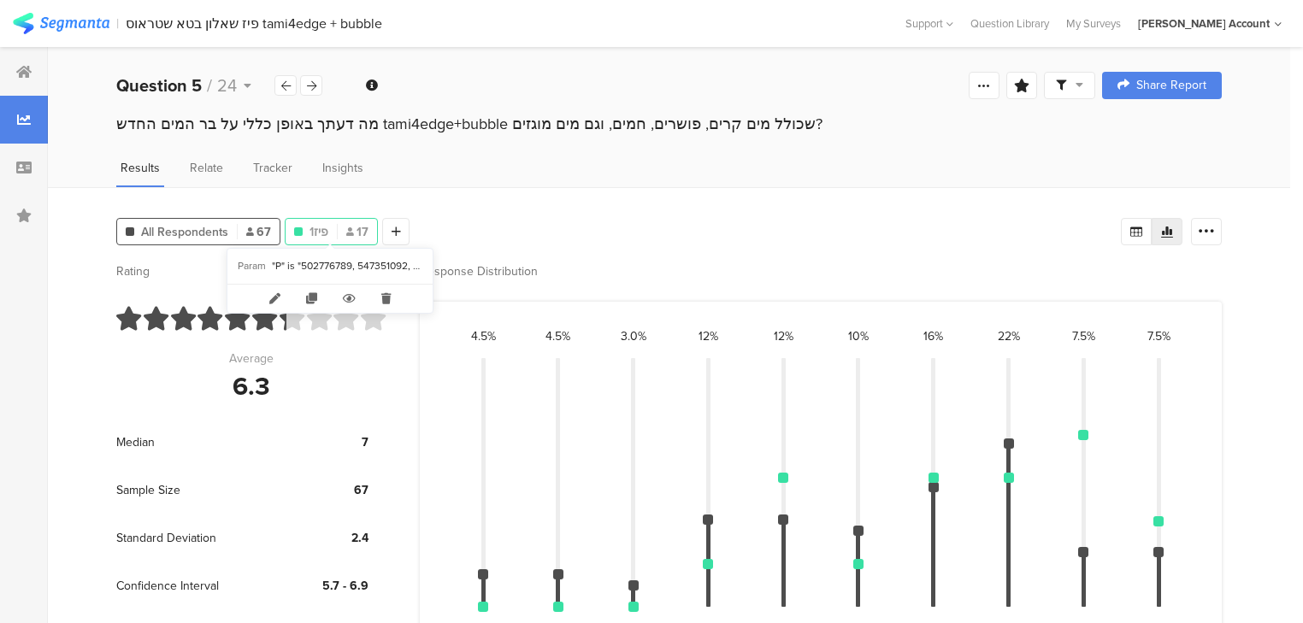
click at [318, 223] on span "פיז1" at bounding box center [318, 232] width 19 height 18
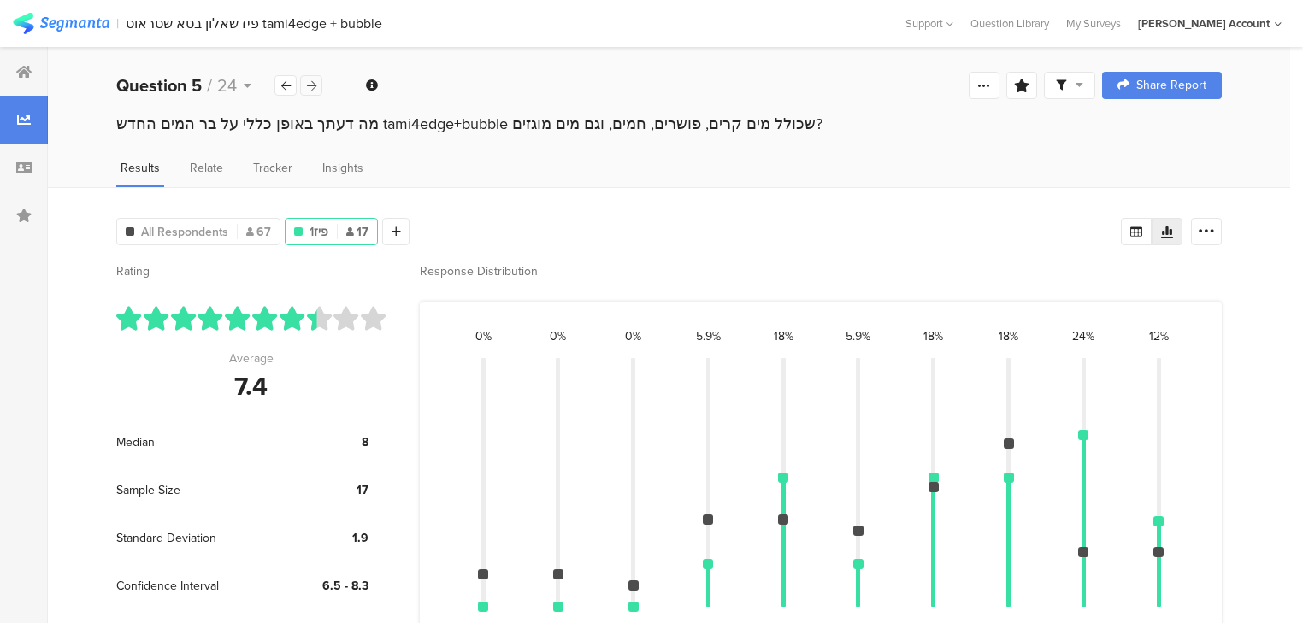
click at [311, 80] on icon at bounding box center [311, 85] width 9 height 11
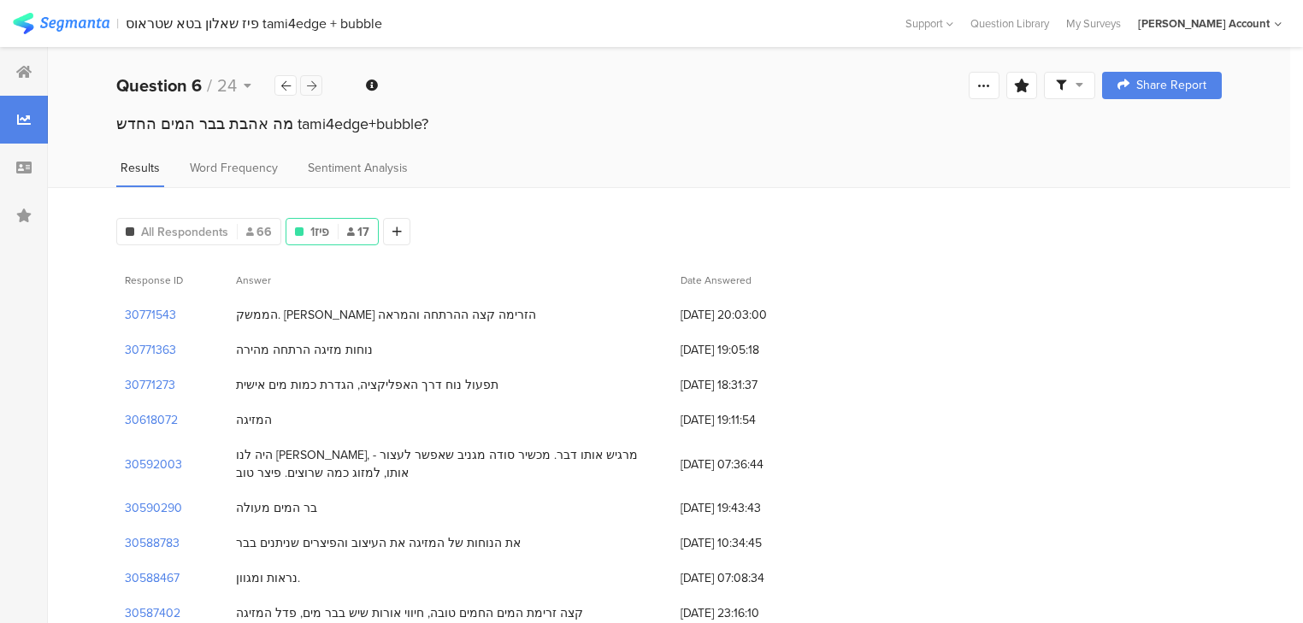
click at [311, 80] on icon at bounding box center [311, 85] width 9 height 11
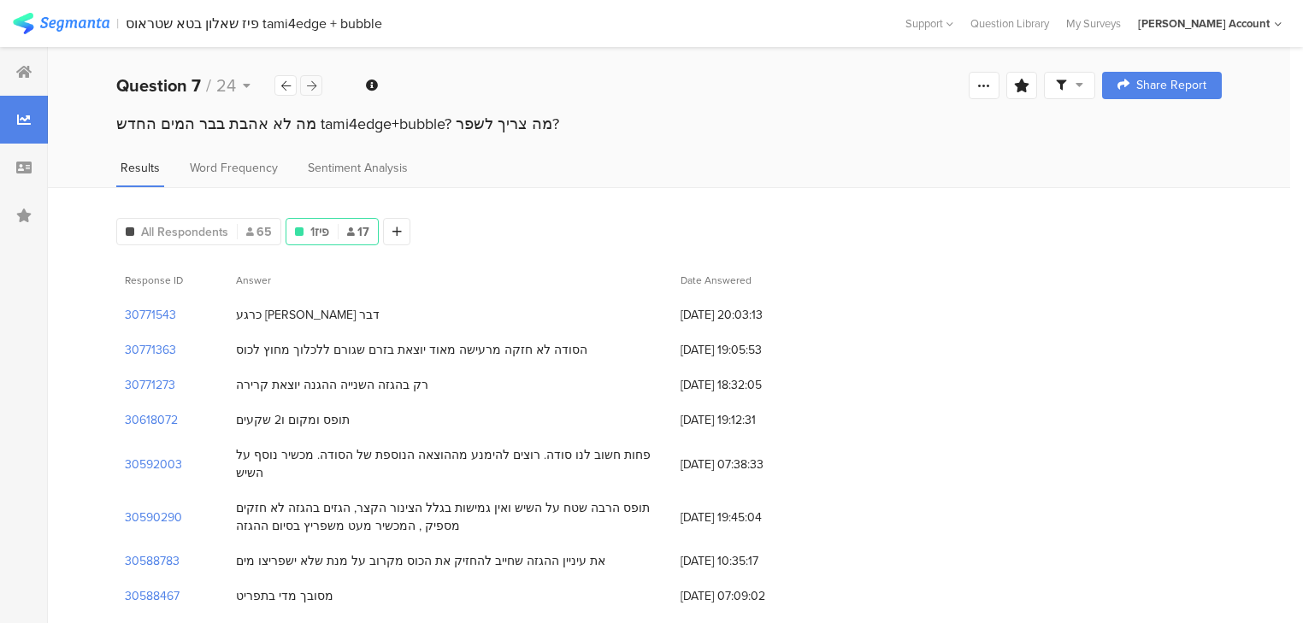
click at [311, 80] on icon at bounding box center [311, 85] width 9 height 11
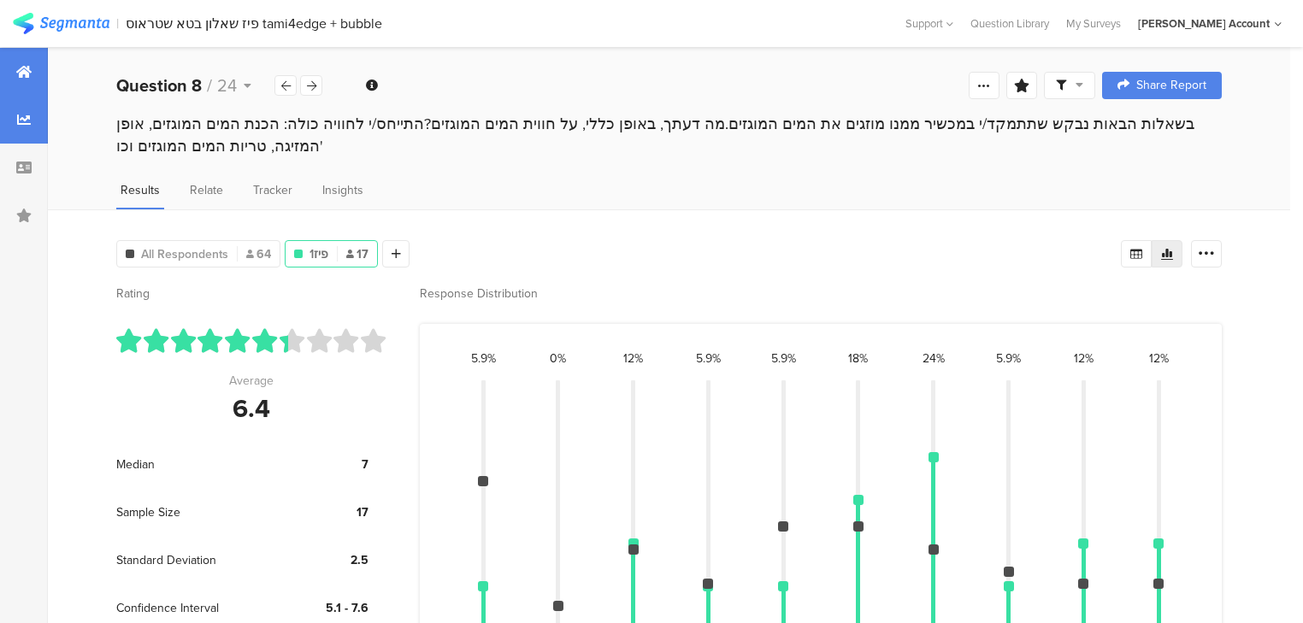
click at [19, 68] on icon at bounding box center [23, 72] width 15 height 14
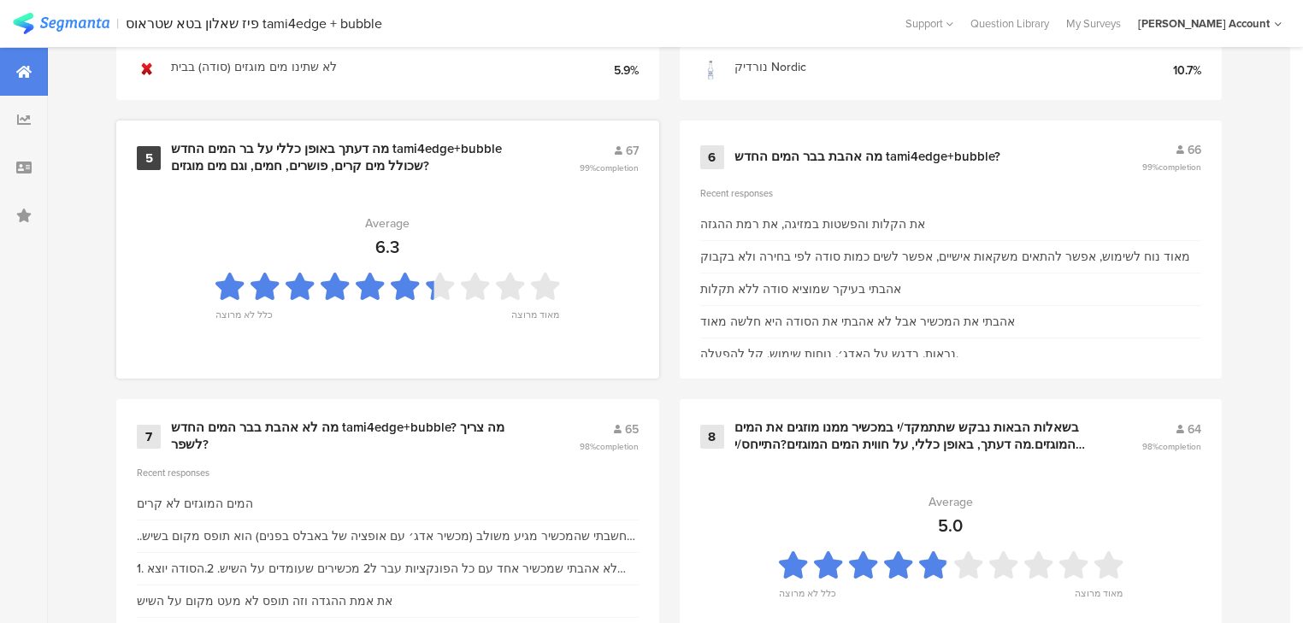
scroll to position [1231, 0]
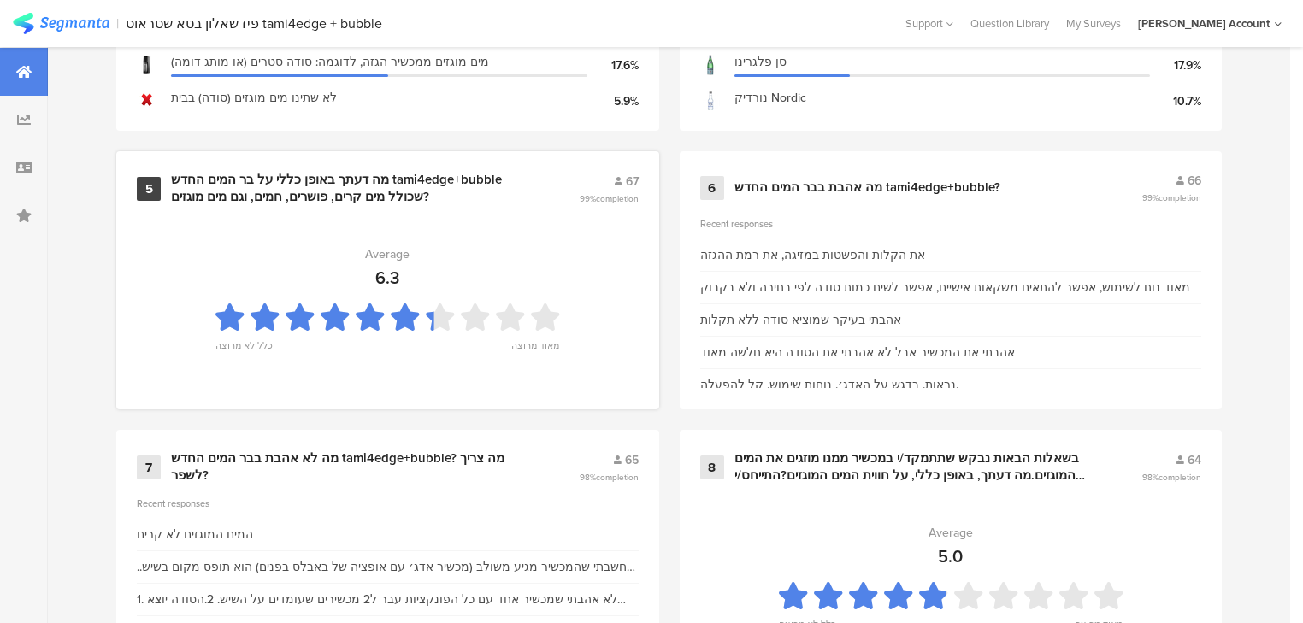
click at [256, 183] on div "מה דעתך באופן כללי על בר המים החדש tami4edge+bubble שכולל מים קרים, פושרים, חמי…" at bounding box center [354, 188] width 367 height 33
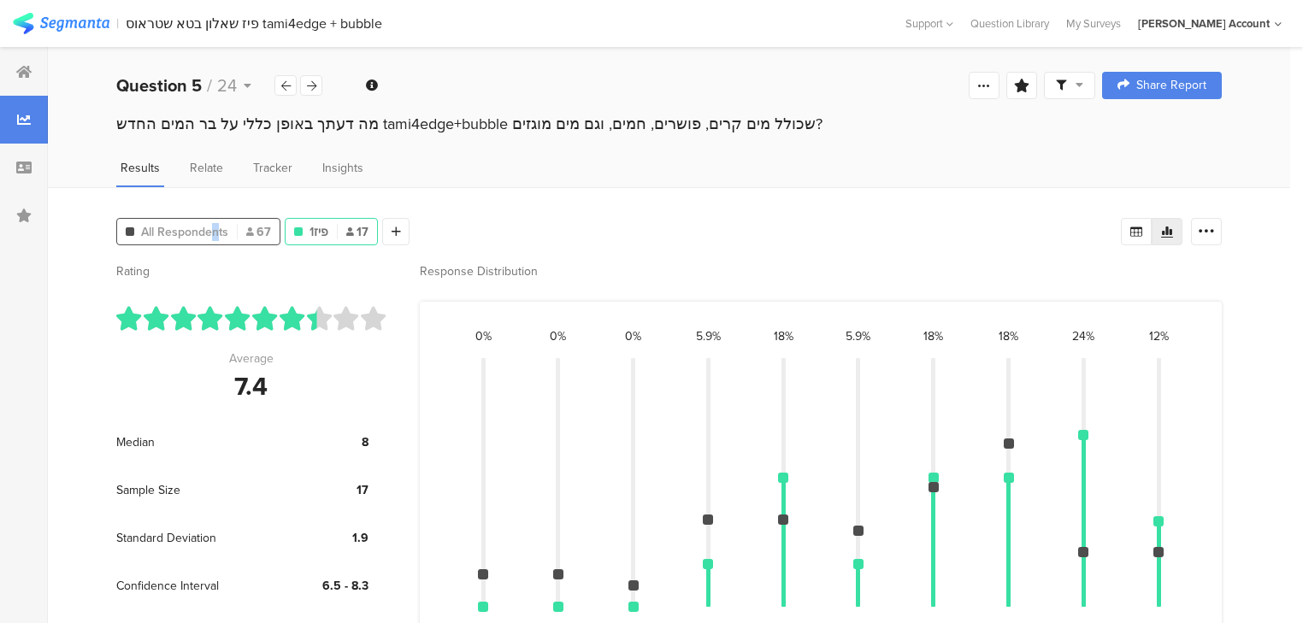
click at [214, 226] on span "All Respondents" at bounding box center [184, 232] width 87 height 18
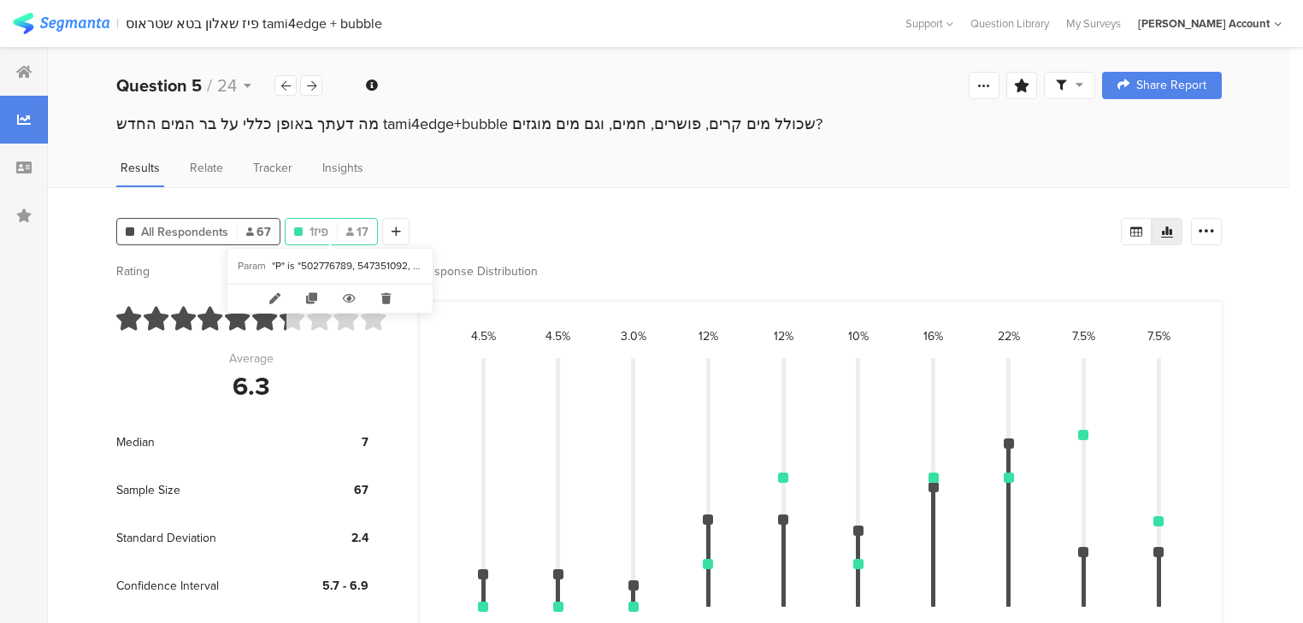
click at [329, 228] on div "פיז1 17" at bounding box center [330, 232] width 91 height 18
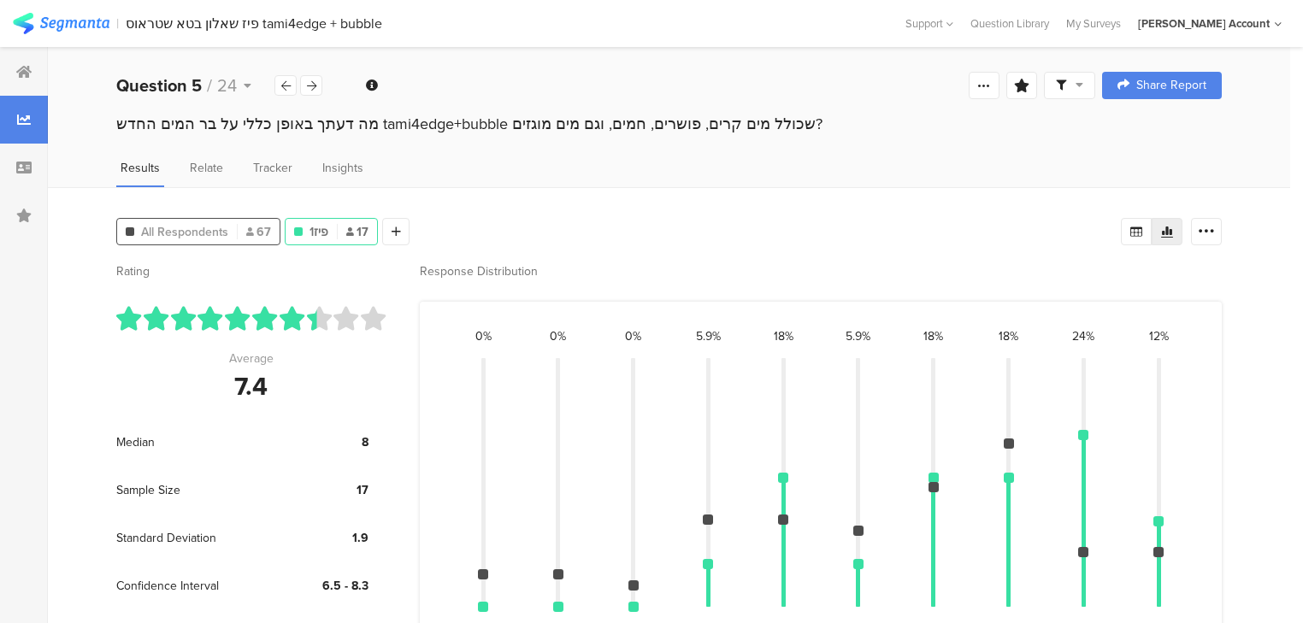
click at [221, 237] on span "All Respondents" at bounding box center [184, 232] width 87 height 18
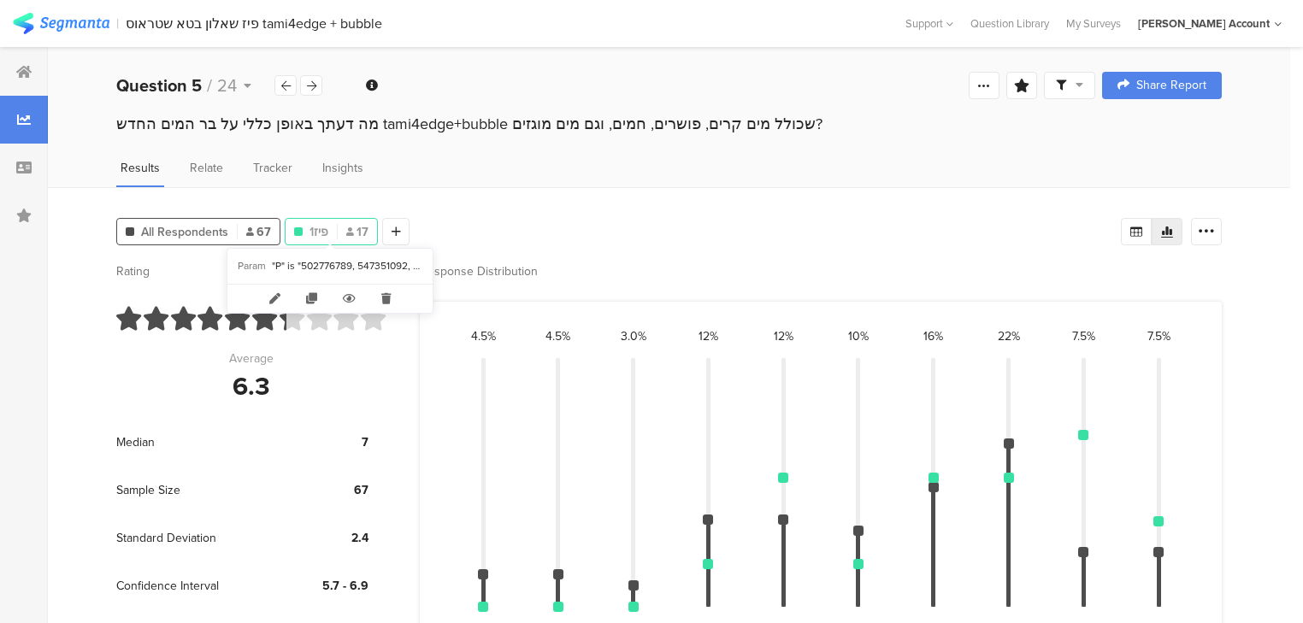
click at [332, 234] on div "פיז1 17" at bounding box center [330, 232] width 91 height 18
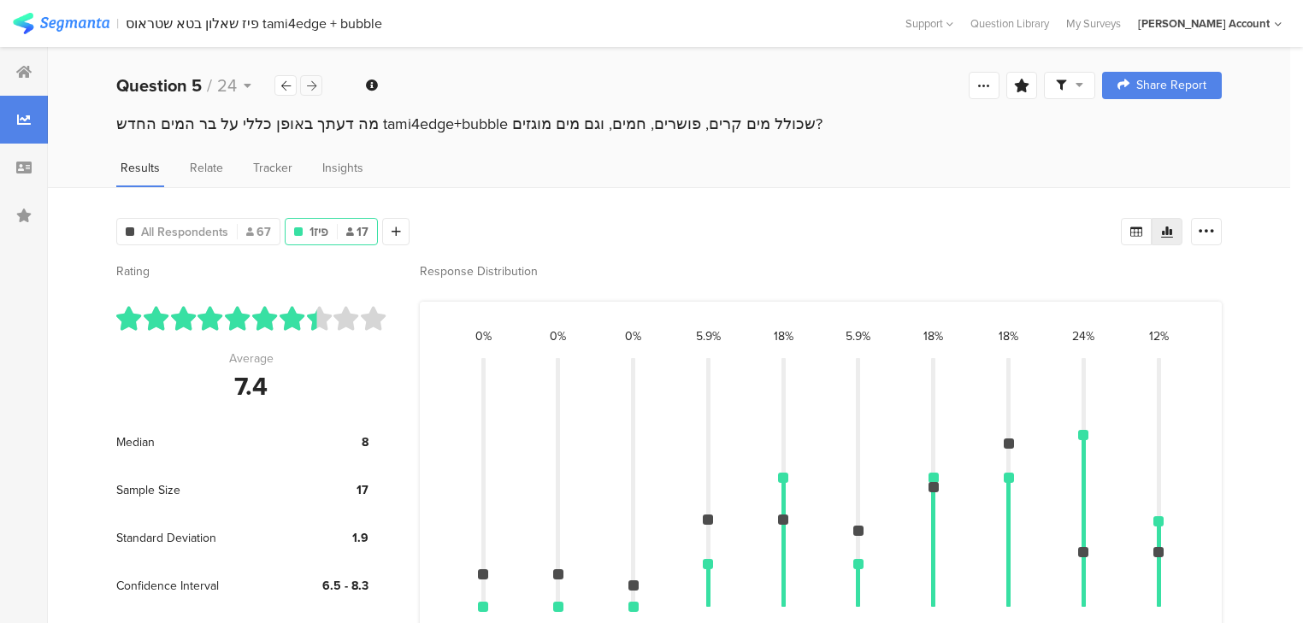
click at [312, 90] on icon at bounding box center [311, 85] width 9 height 11
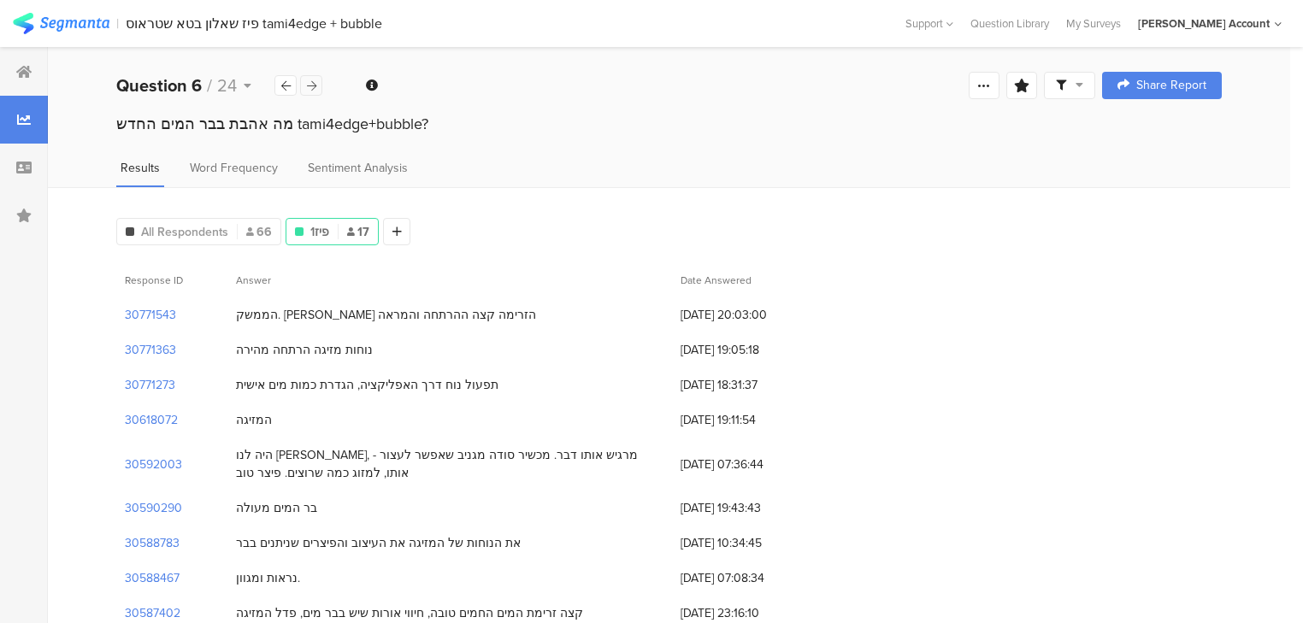
click at [312, 90] on icon at bounding box center [311, 85] width 9 height 11
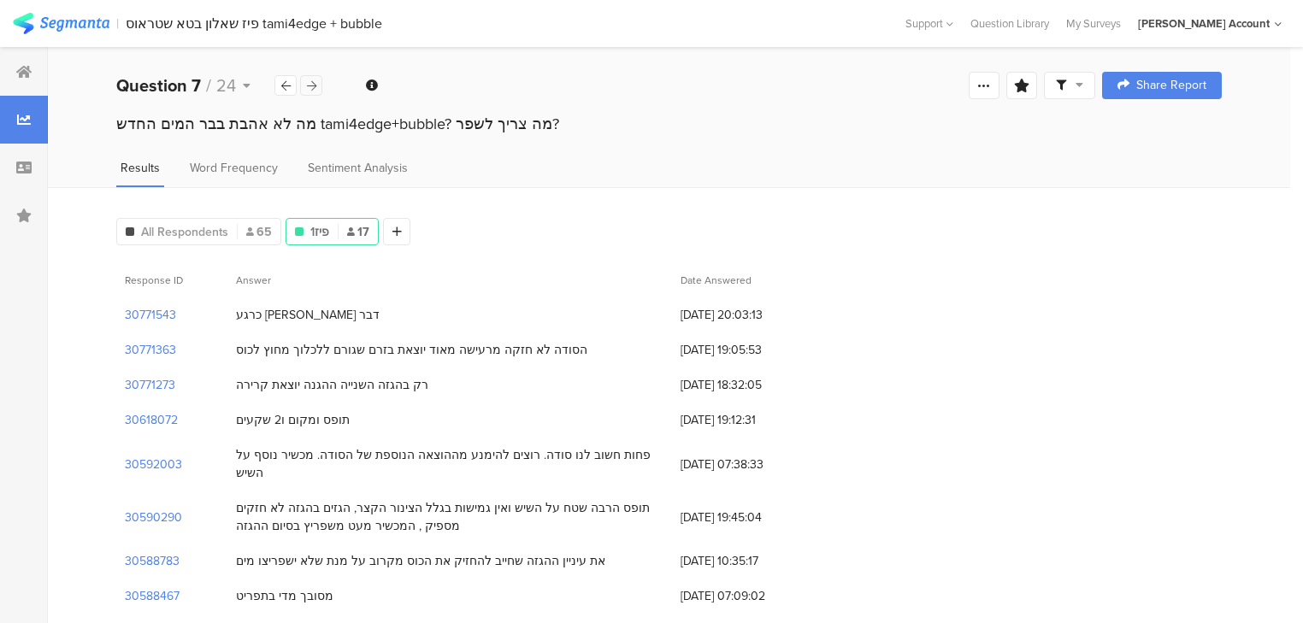
click at [312, 90] on icon at bounding box center [311, 85] width 9 height 11
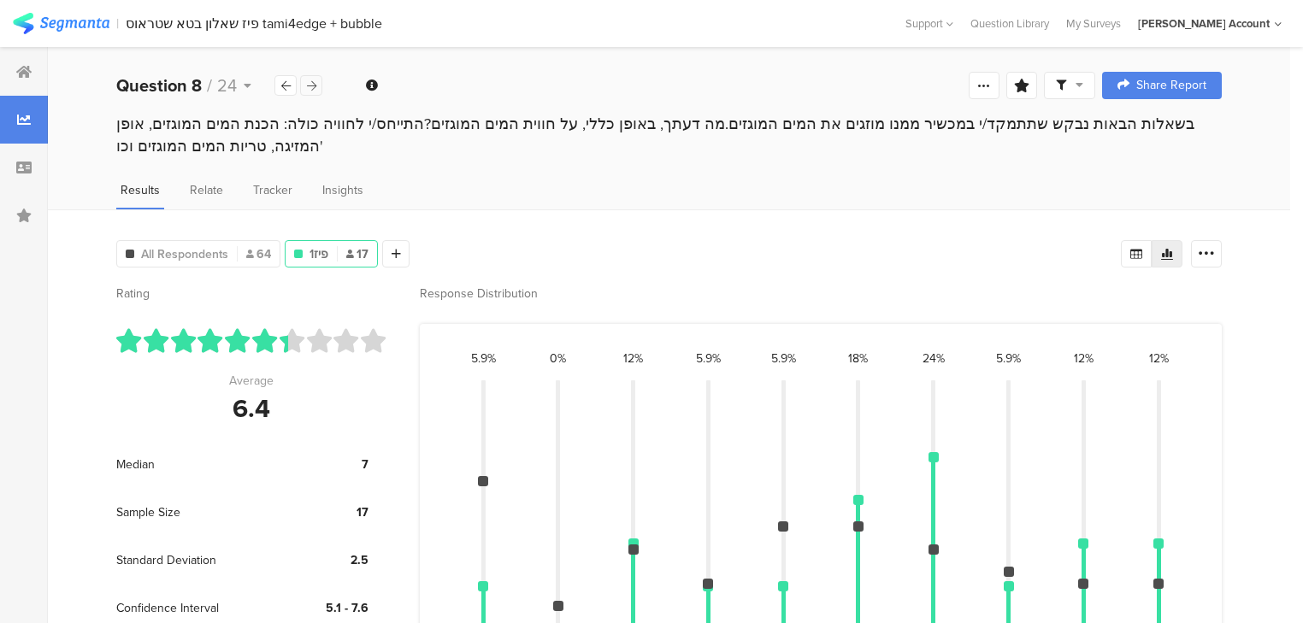
click at [309, 87] on icon at bounding box center [311, 85] width 9 height 11
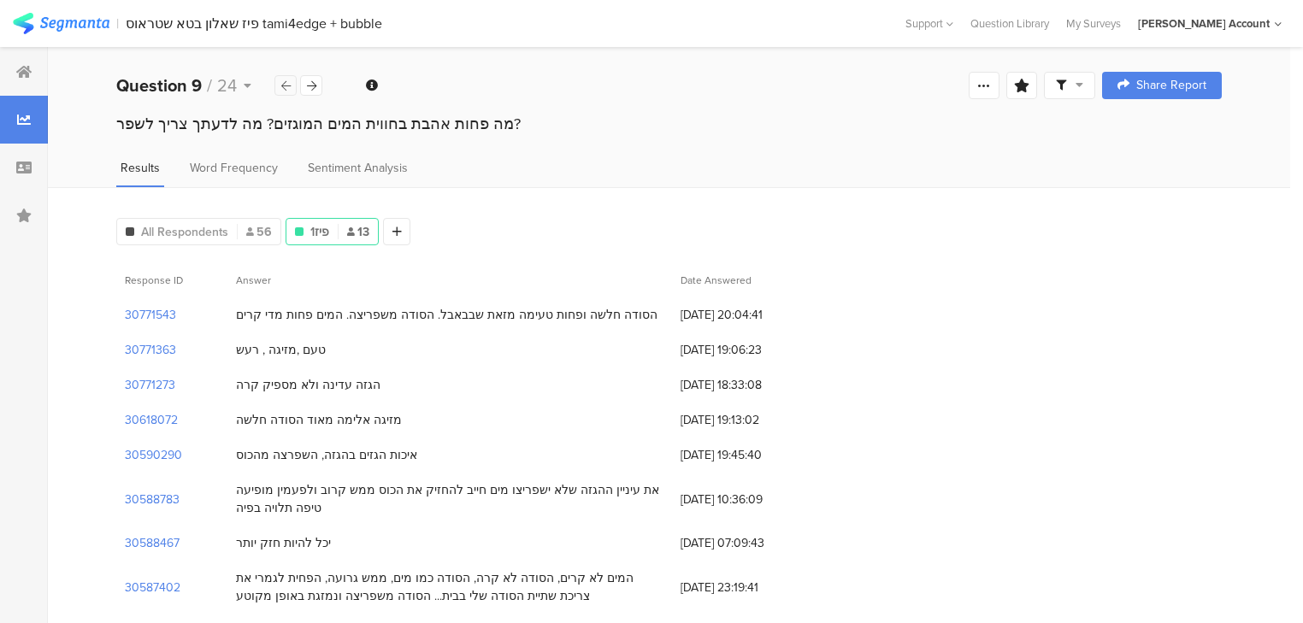
click at [287, 92] on div at bounding box center [285, 85] width 22 height 21
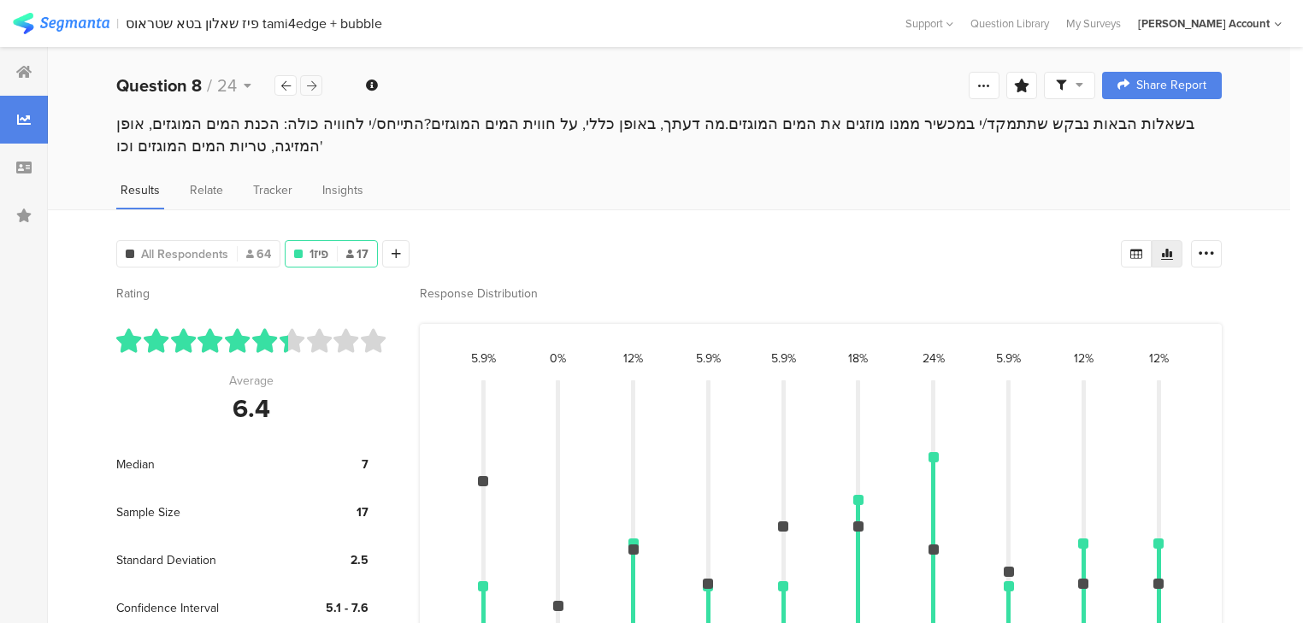
click at [309, 87] on icon at bounding box center [311, 85] width 9 height 11
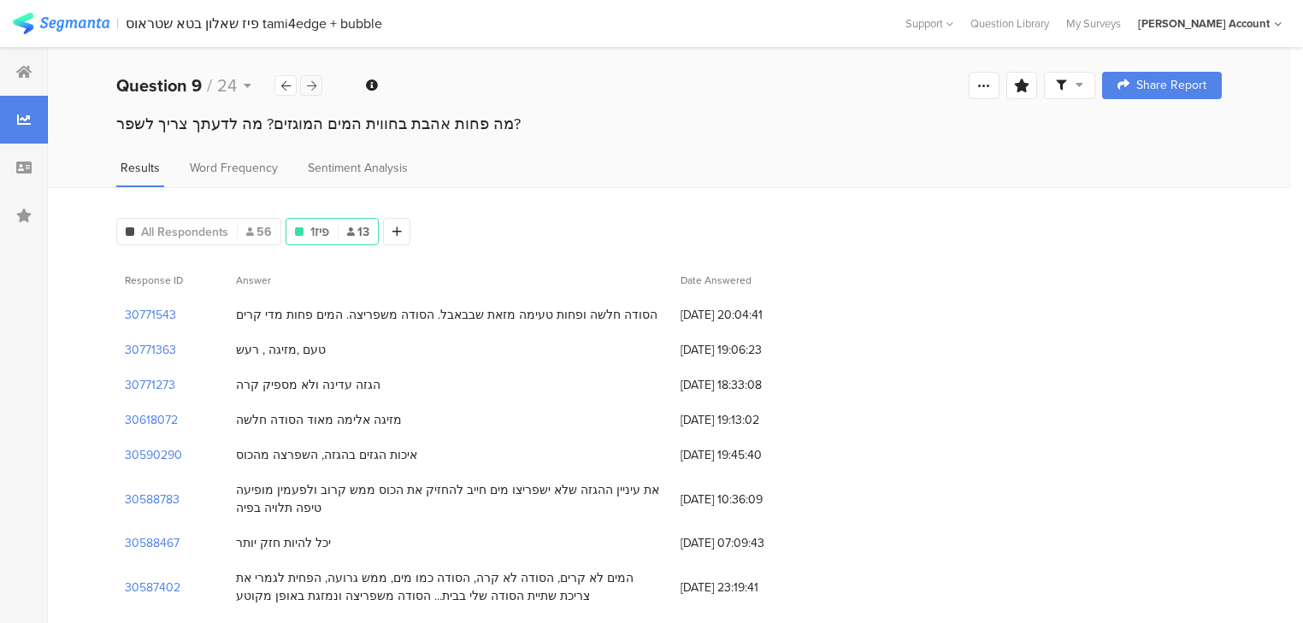
click at [309, 87] on icon at bounding box center [311, 85] width 9 height 11
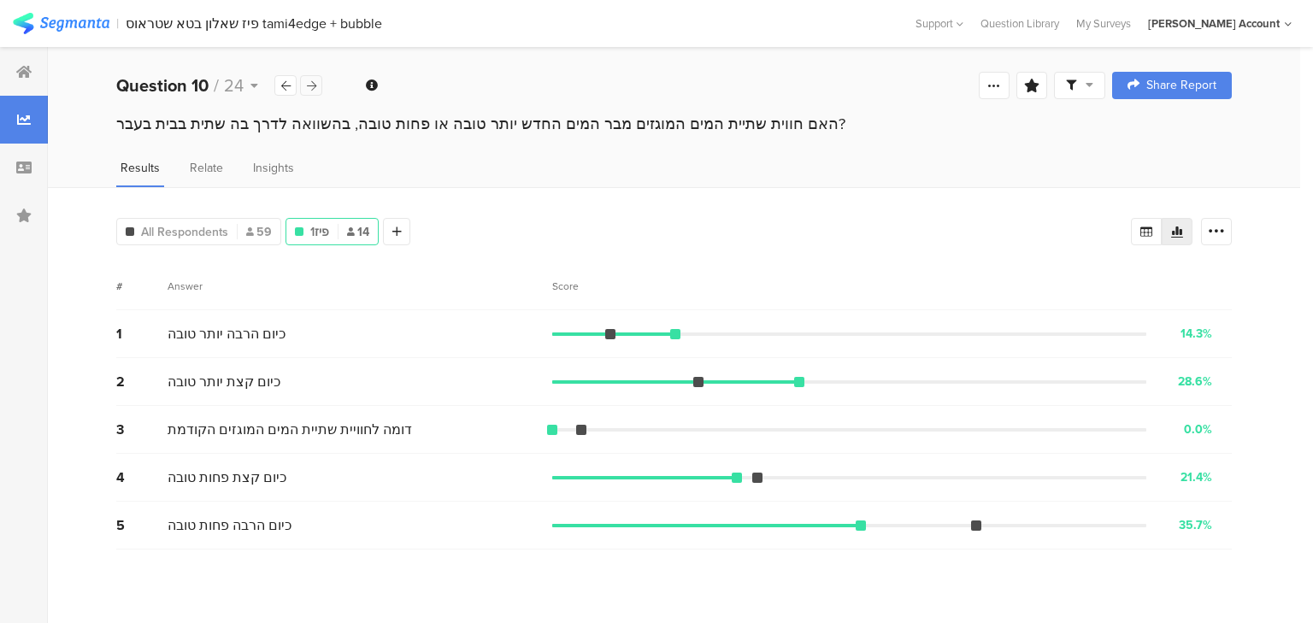
click at [308, 87] on icon at bounding box center [311, 85] width 9 height 11
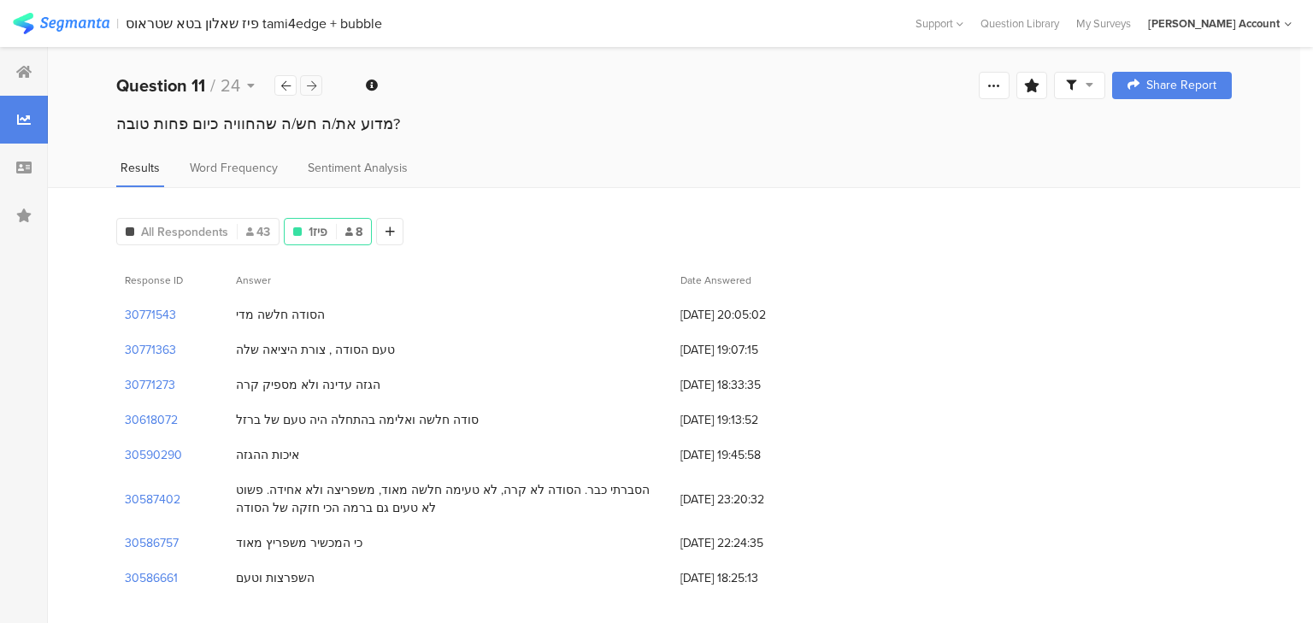
click at [308, 87] on icon at bounding box center [311, 85] width 9 height 11
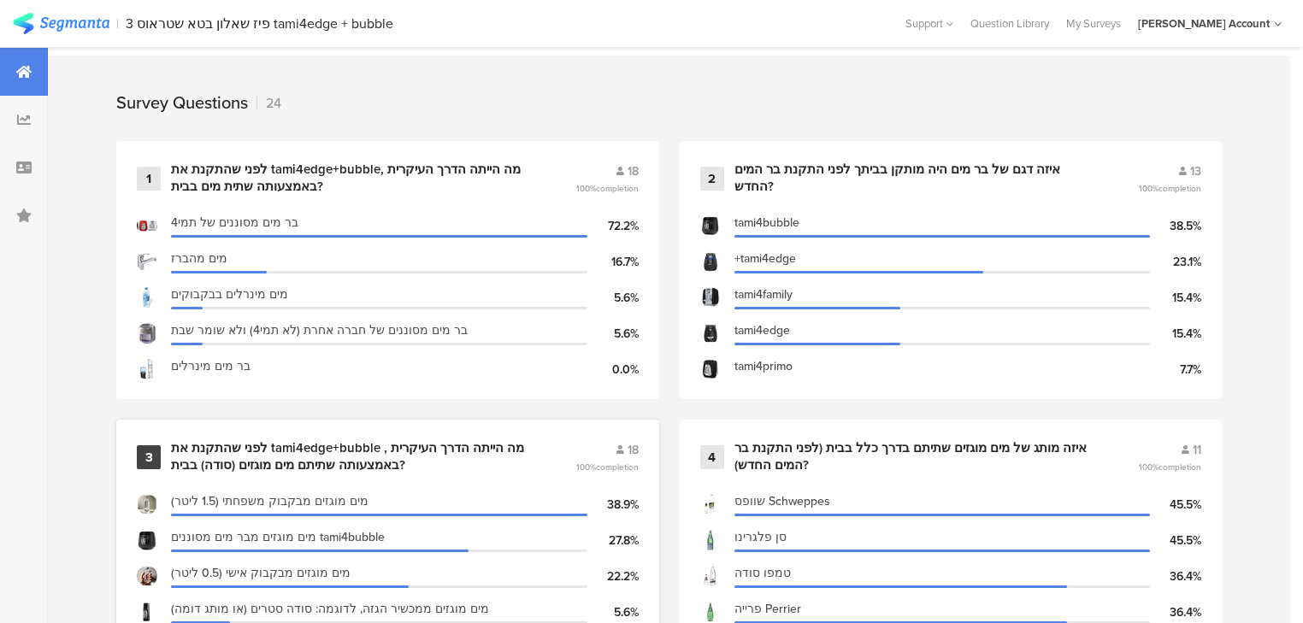
scroll to position [1094, 0]
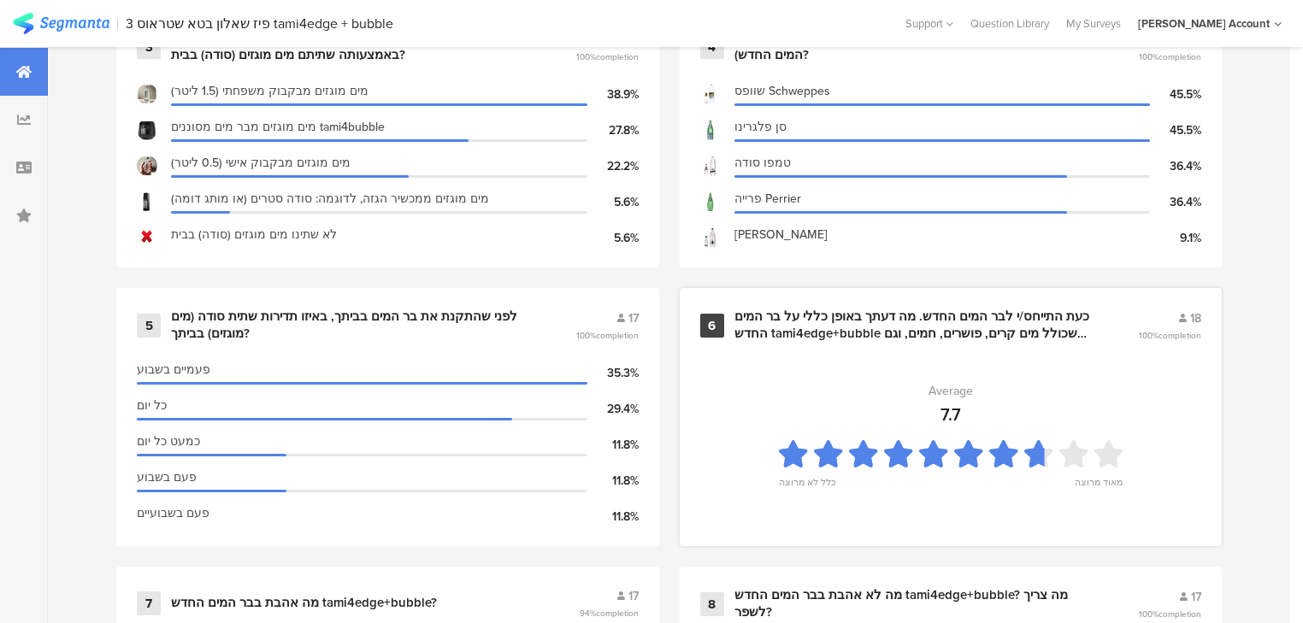
click at [844, 325] on div "כעת התייחס/י לבר המים החדש. מה דעתך באופן כללי על בר המים החדש tami4edge+bubble…" at bounding box center [915, 325] width 363 height 33
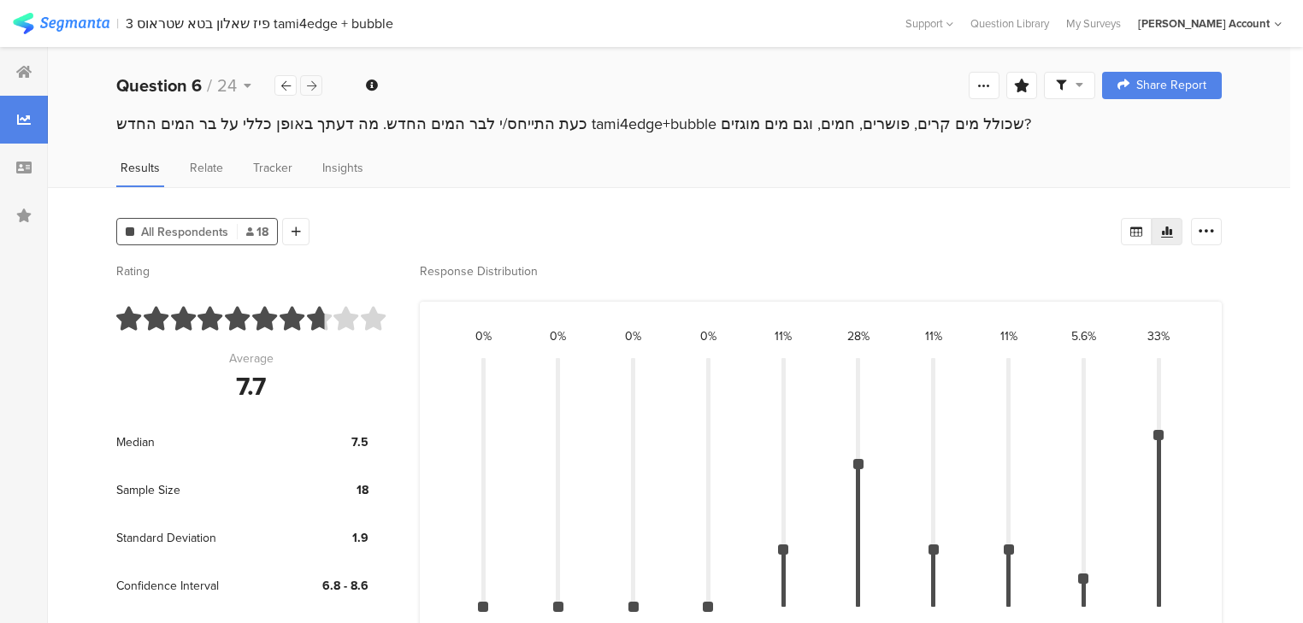
click at [312, 84] on icon at bounding box center [311, 85] width 9 height 11
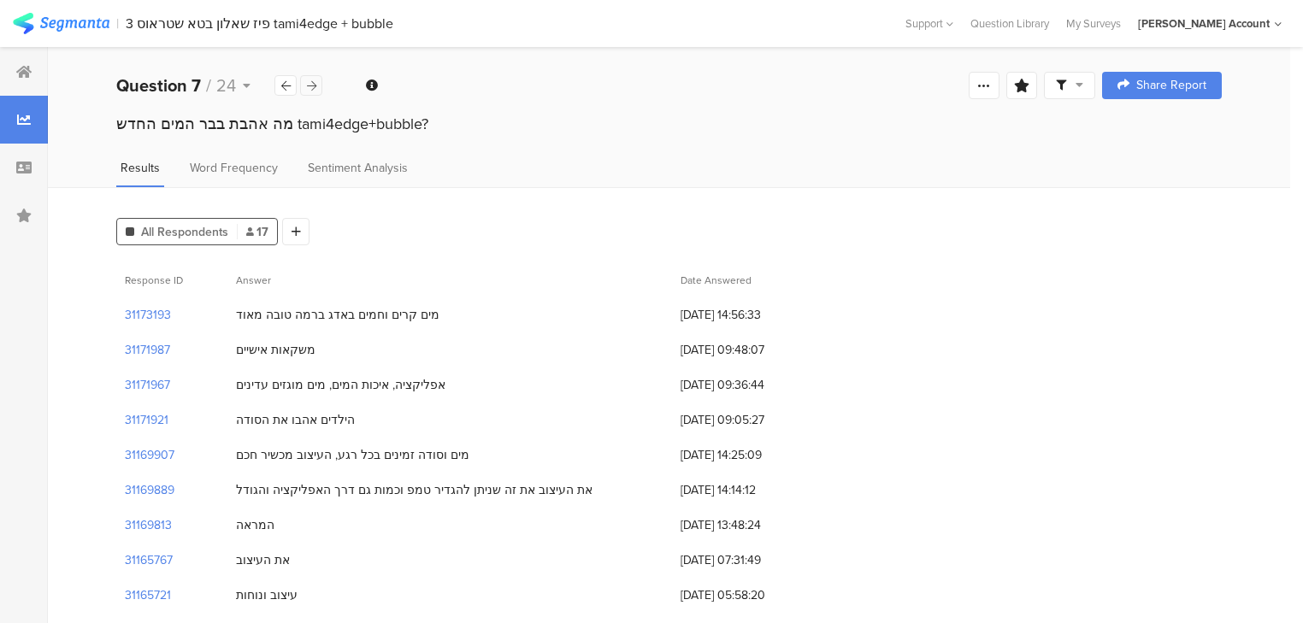
click at [312, 84] on icon at bounding box center [311, 85] width 9 height 11
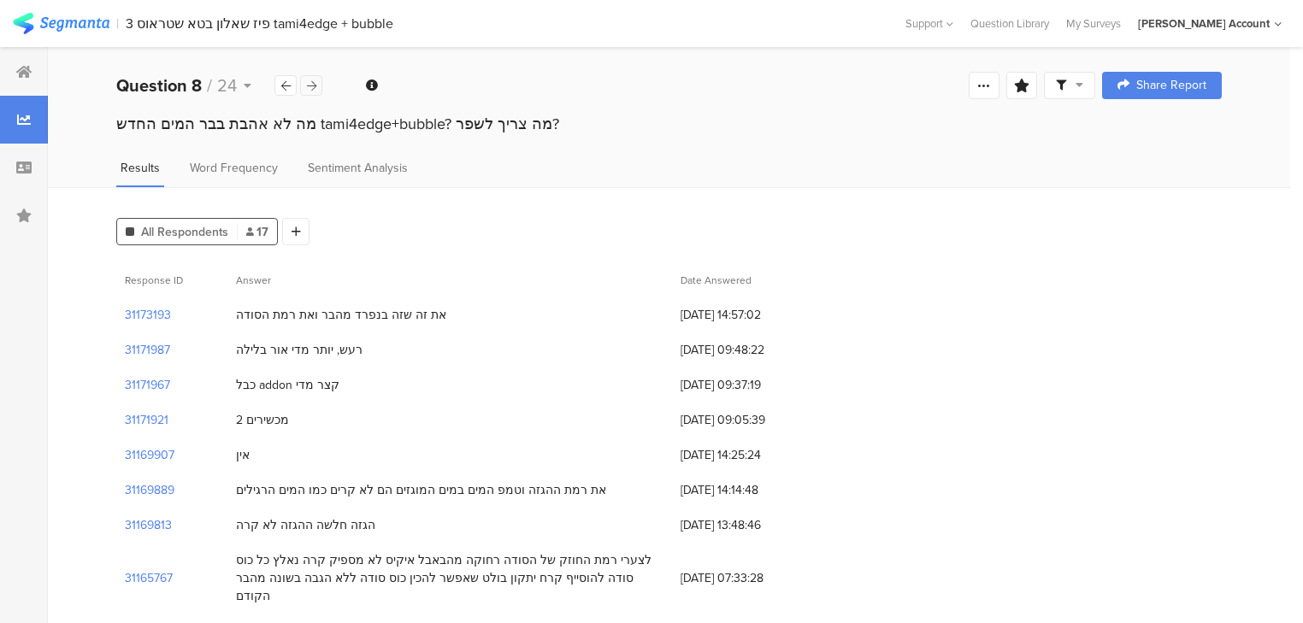
click at [312, 84] on icon at bounding box center [311, 85] width 9 height 11
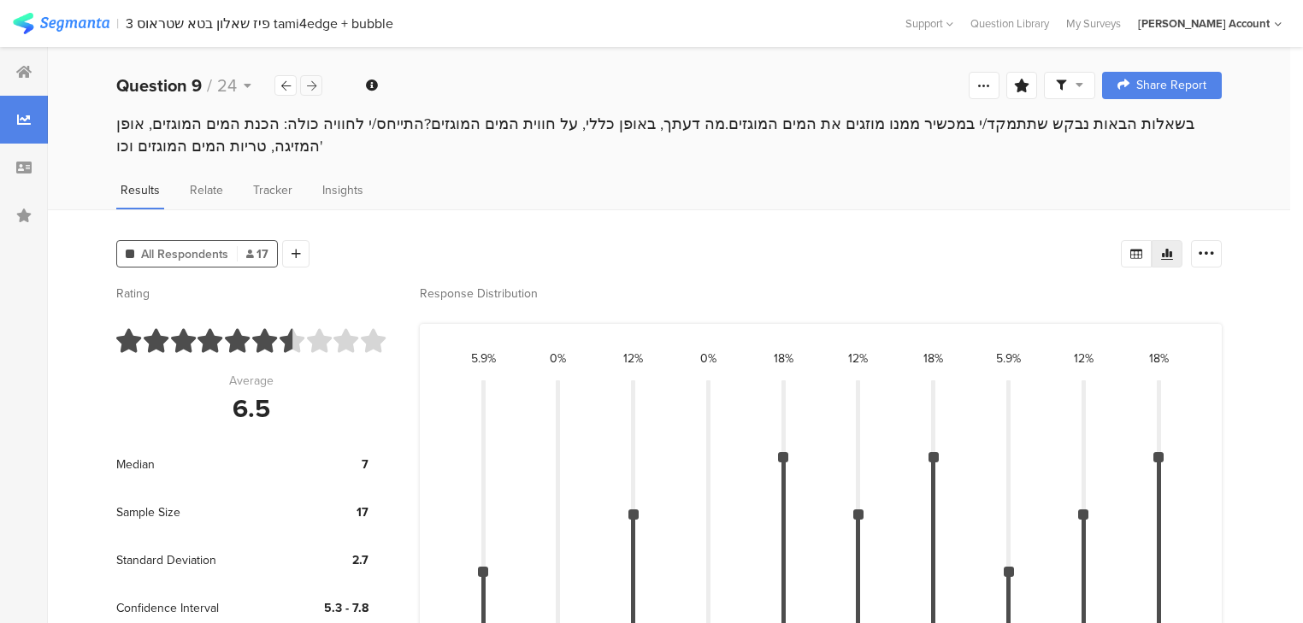
click at [312, 84] on icon at bounding box center [311, 85] width 9 height 11
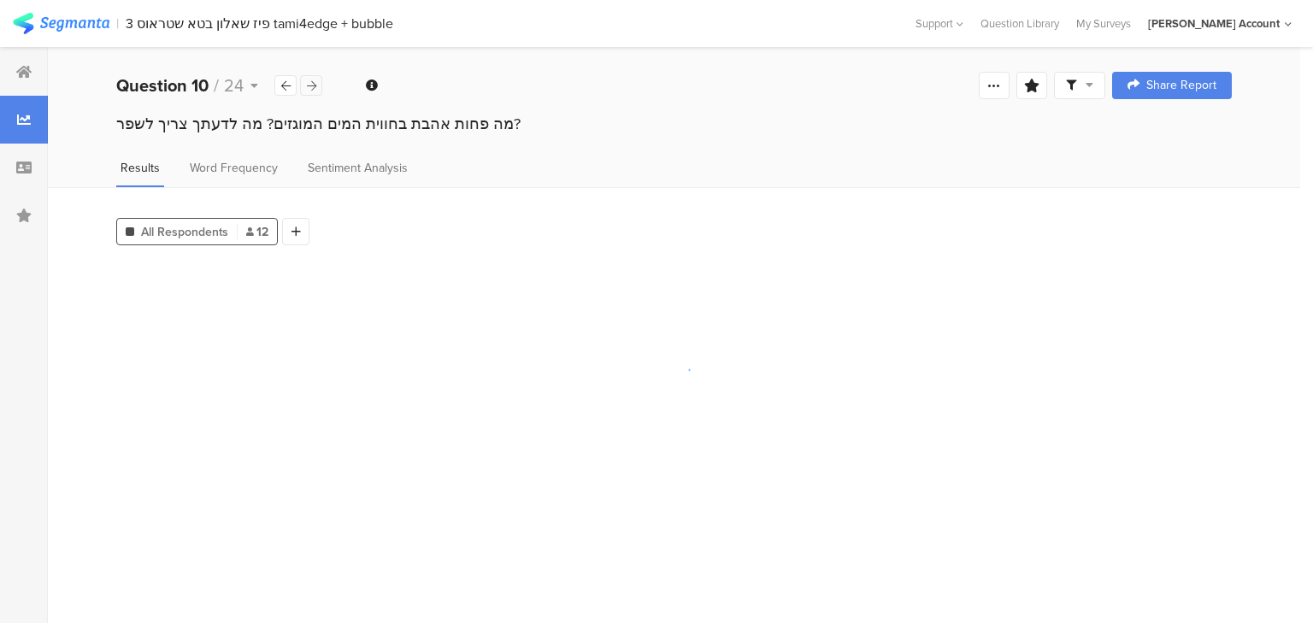
click at [312, 84] on icon at bounding box center [311, 85] width 9 height 11
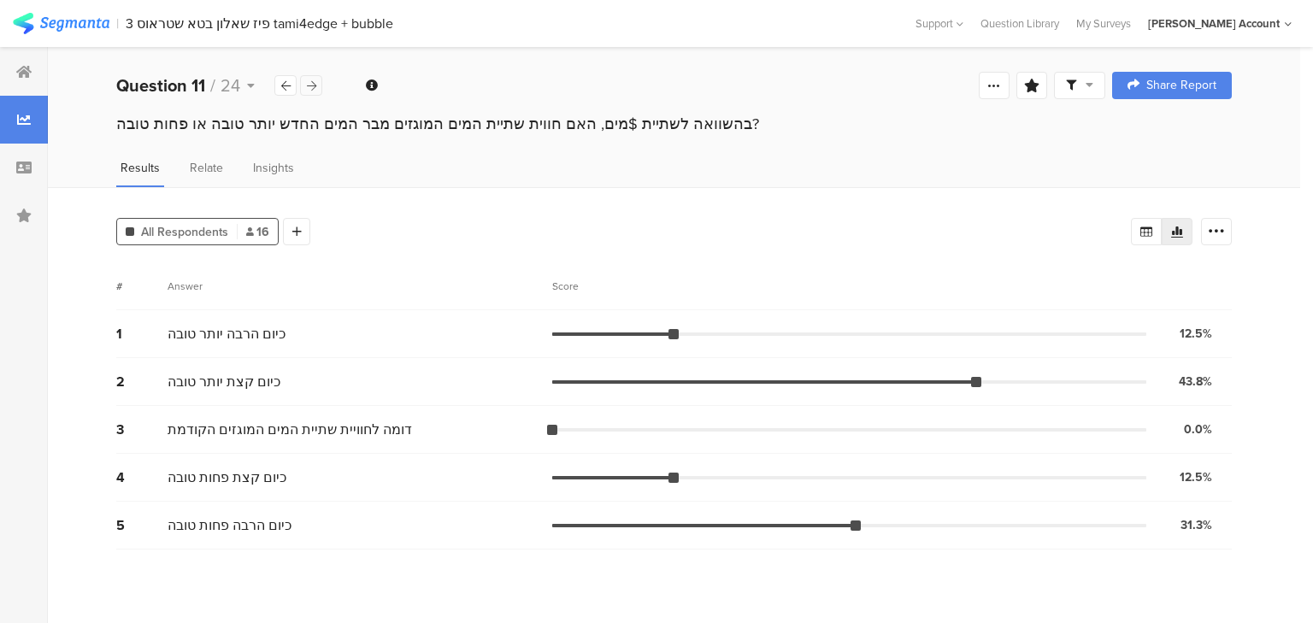
click at [312, 84] on icon at bounding box center [311, 85] width 9 height 11
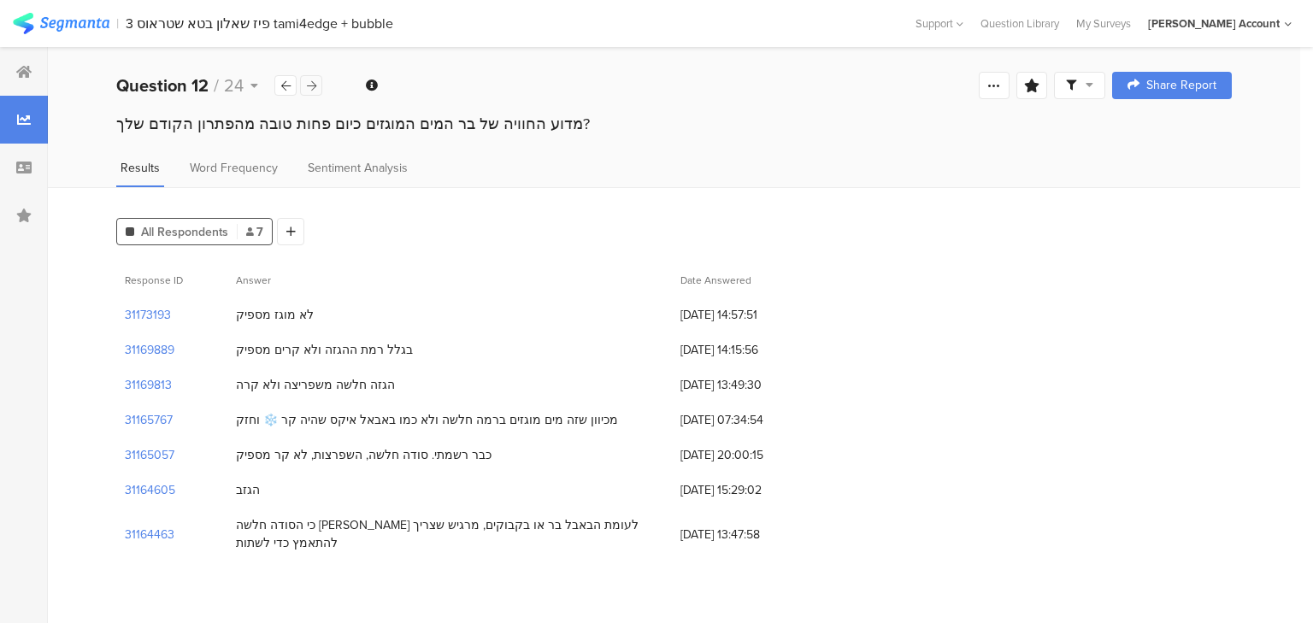
click at [312, 84] on icon at bounding box center [311, 85] width 9 height 11
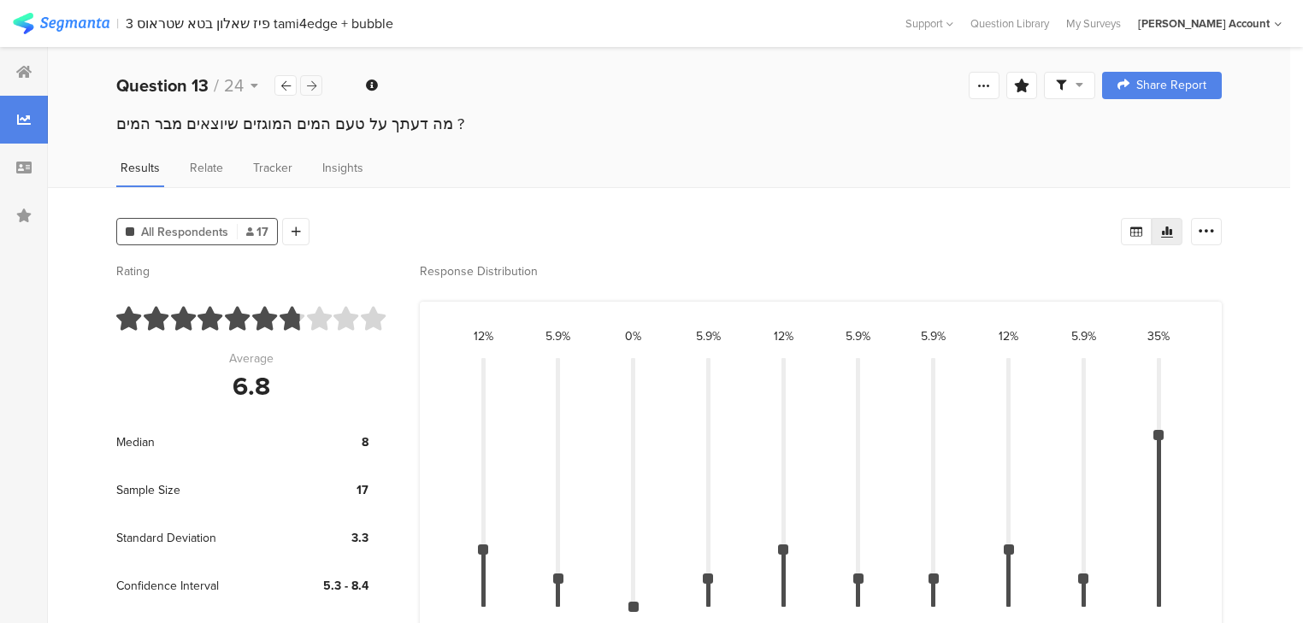
click at [312, 84] on icon at bounding box center [311, 85] width 9 height 11
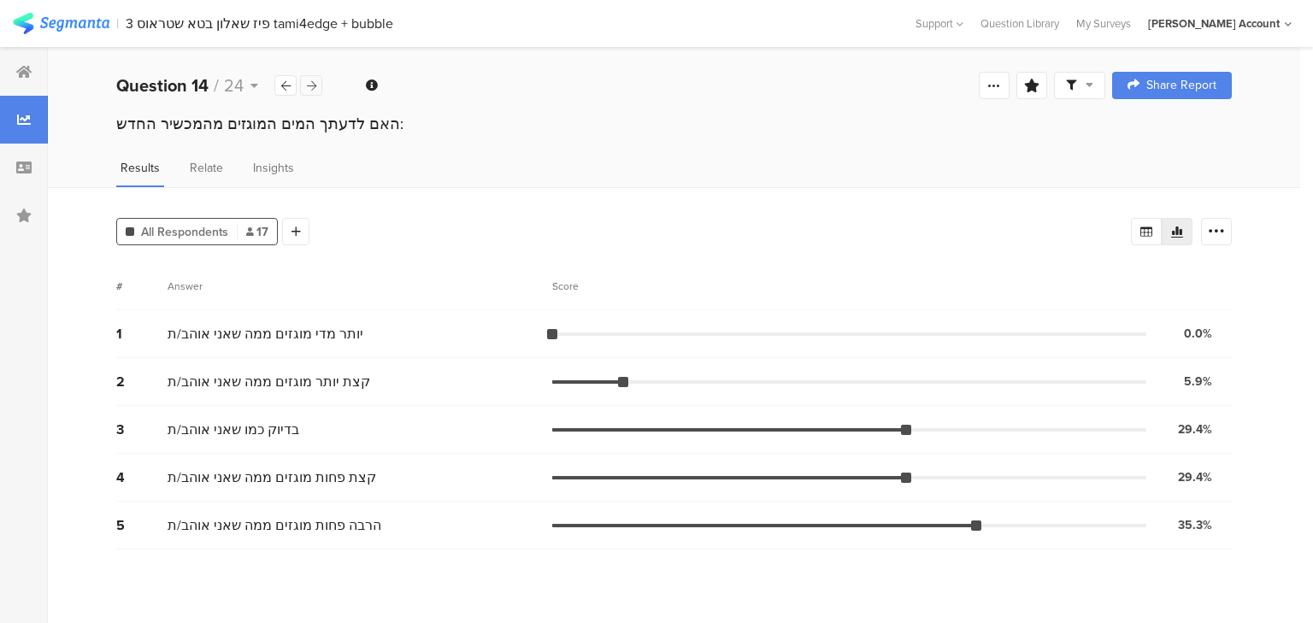
click at [312, 84] on icon at bounding box center [311, 85] width 9 height 11
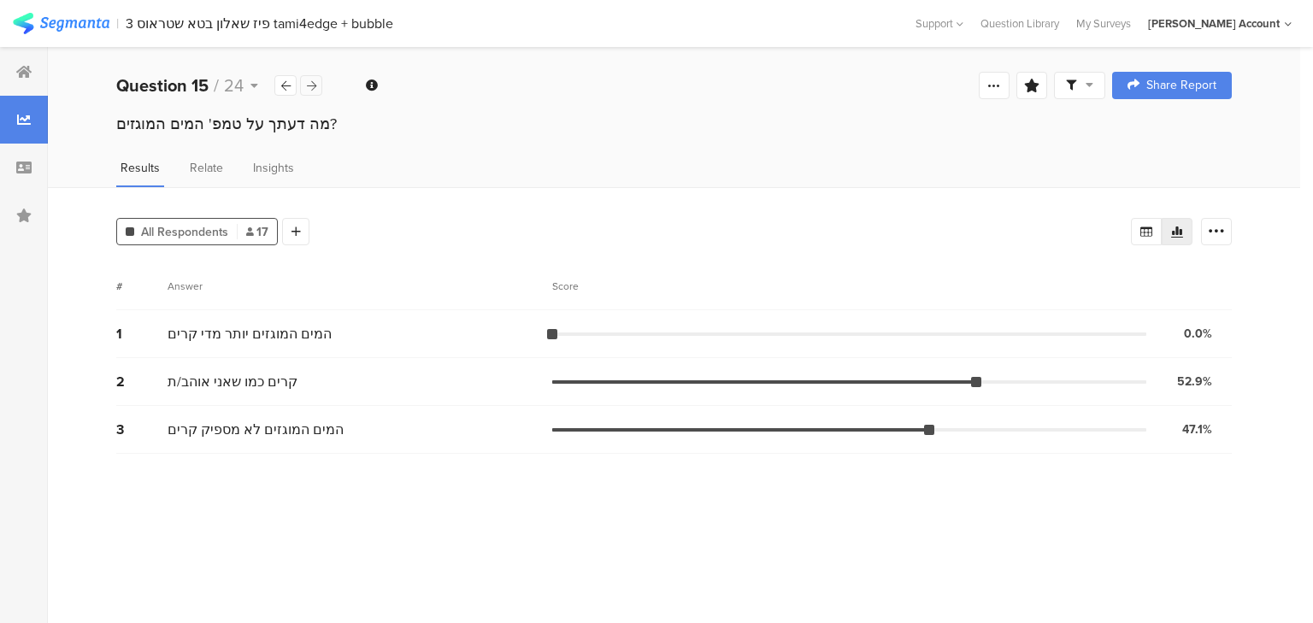
click at [312, 84] on icon at bounding box center [311, 85] width 9 height 11
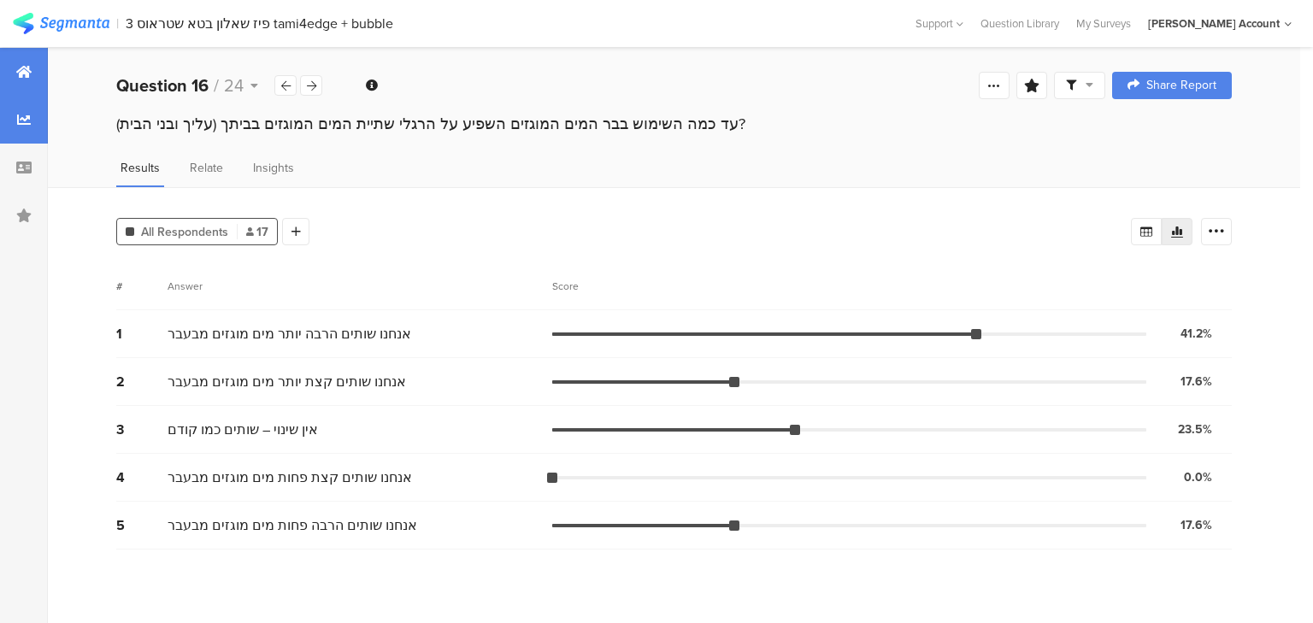
drag, startPoint x: 26, startPoint y: 72, endPoint x: 33, endPoint y: 65, distance: 10.3
click at [26, 72] on icon at bounding box center [23, 72] width 15 height 14
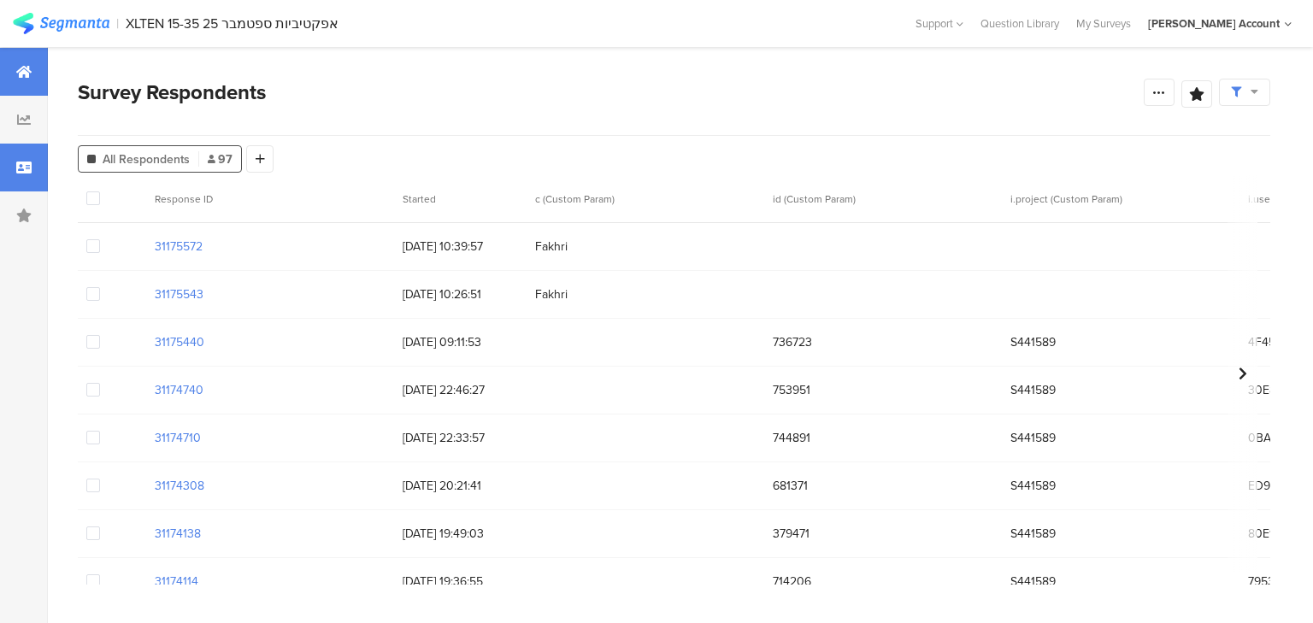
click at [14, 81] on div at bounding box center [24, 72] width 48 height 48
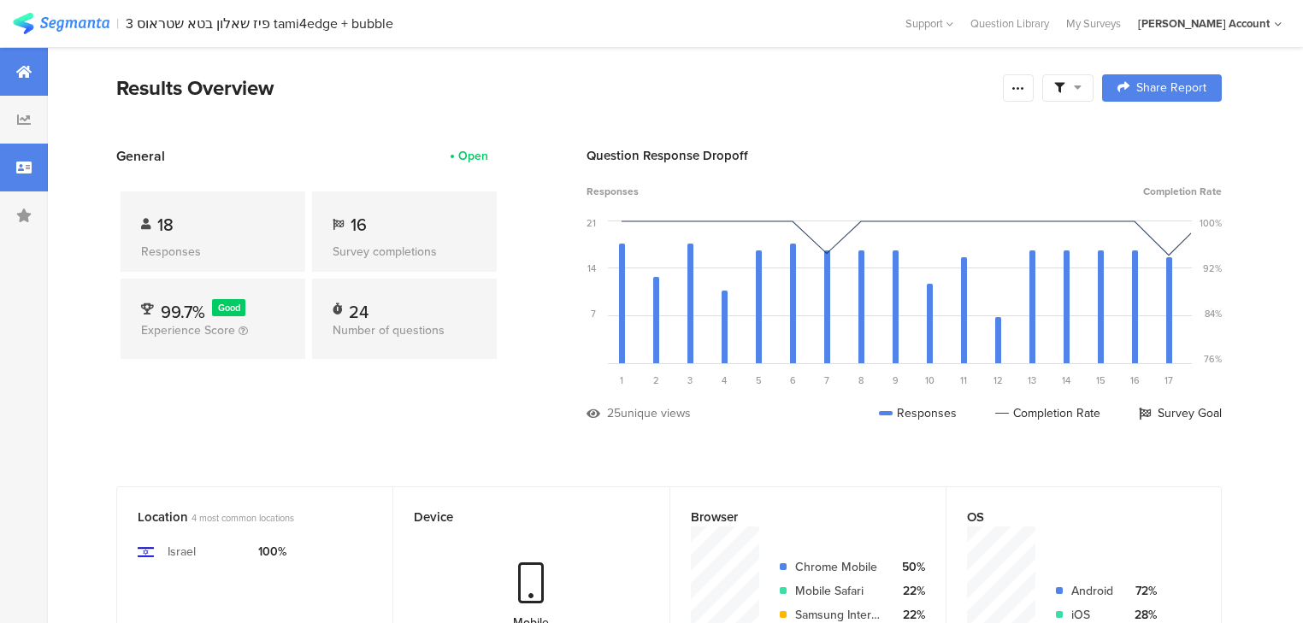
click at [12, 168] on div at bounding box center [24, 168] width 48 height 48
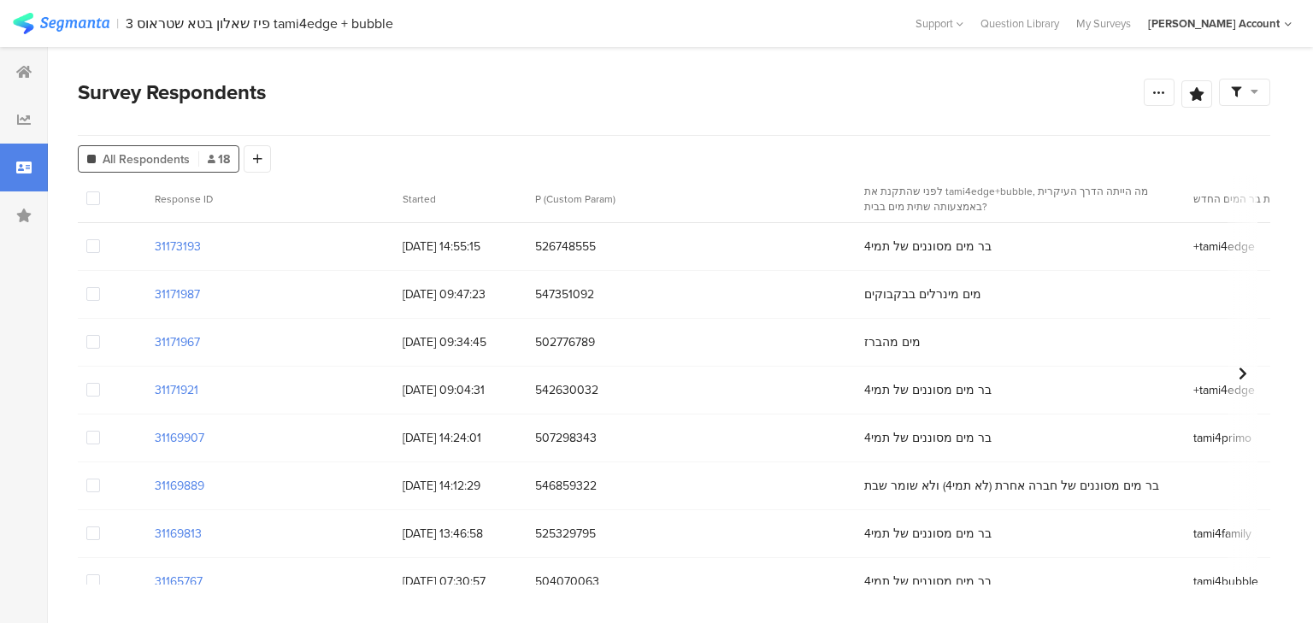
click at [19, 171] on icon at bounding box center [23, 168] width 15 height 14
click at [1156, 92] on icon at bounding box center [1159, 92] width 14 height 14
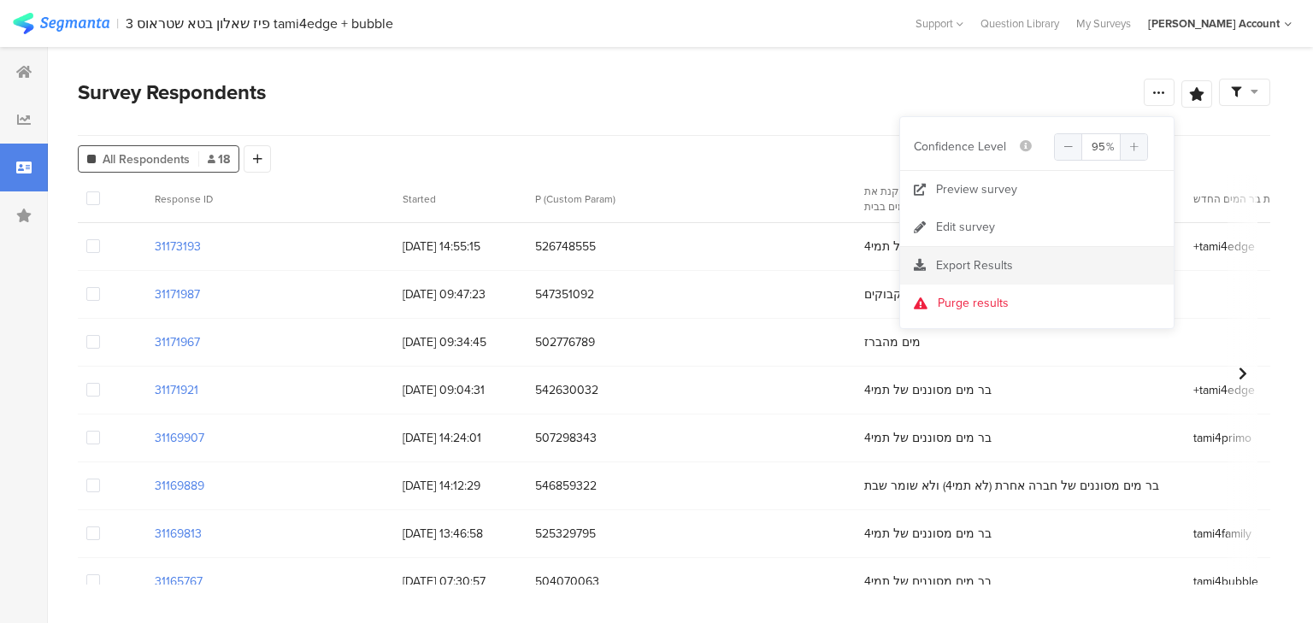
click at [972, 268] on span "Export Results" at bounding box center [974, 265] width 77 height 18
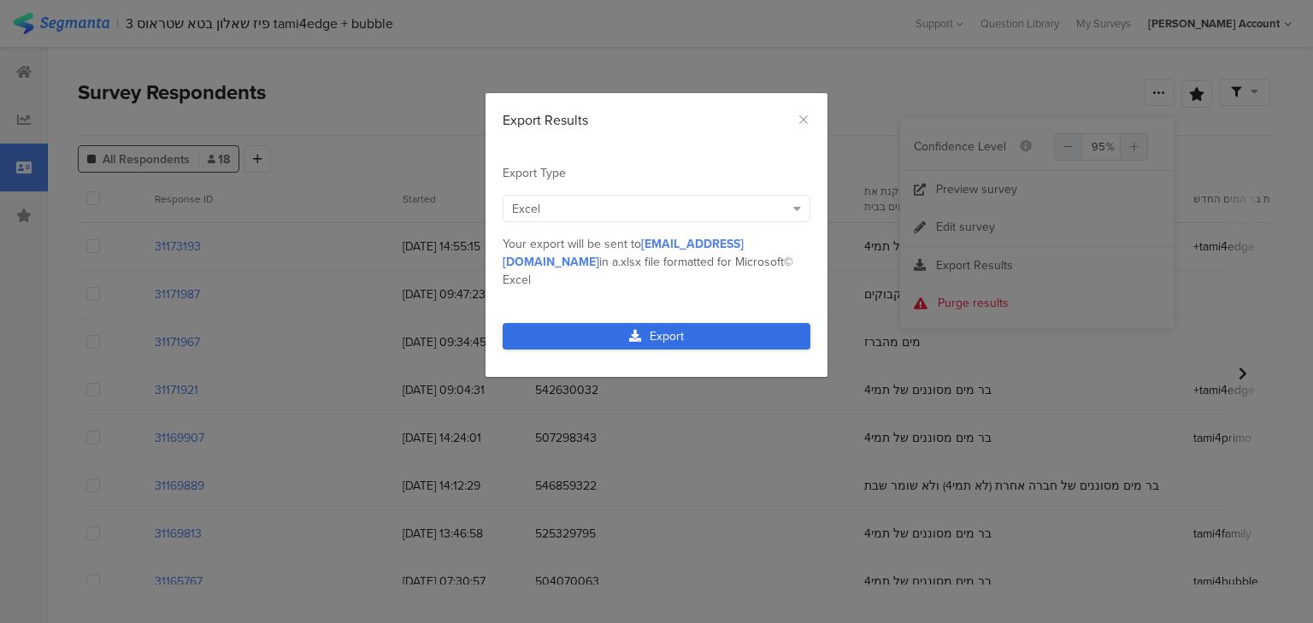
click at [673, 323] on link "Export" at bounding box center [657, 336] width 308 height 26
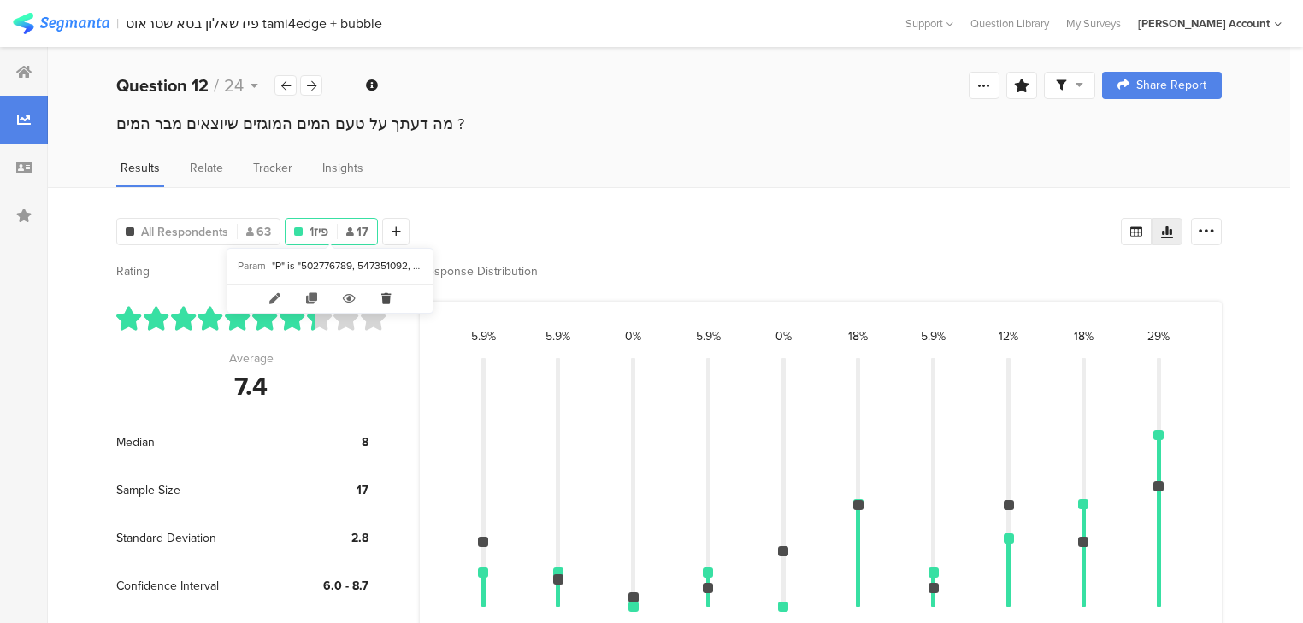
click at [377, 297] on icon at bounding box center [385, 299] width 35 height 28
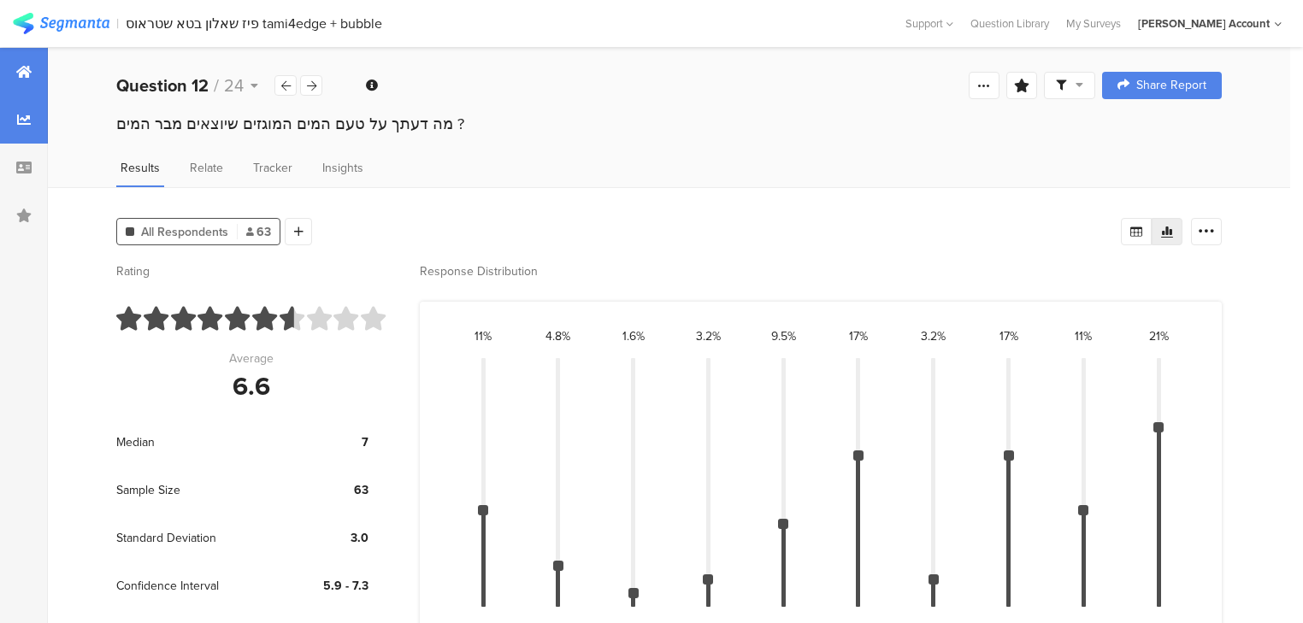
click at [38, 74] on div at bounding box center [24, 72] width 48 height 48
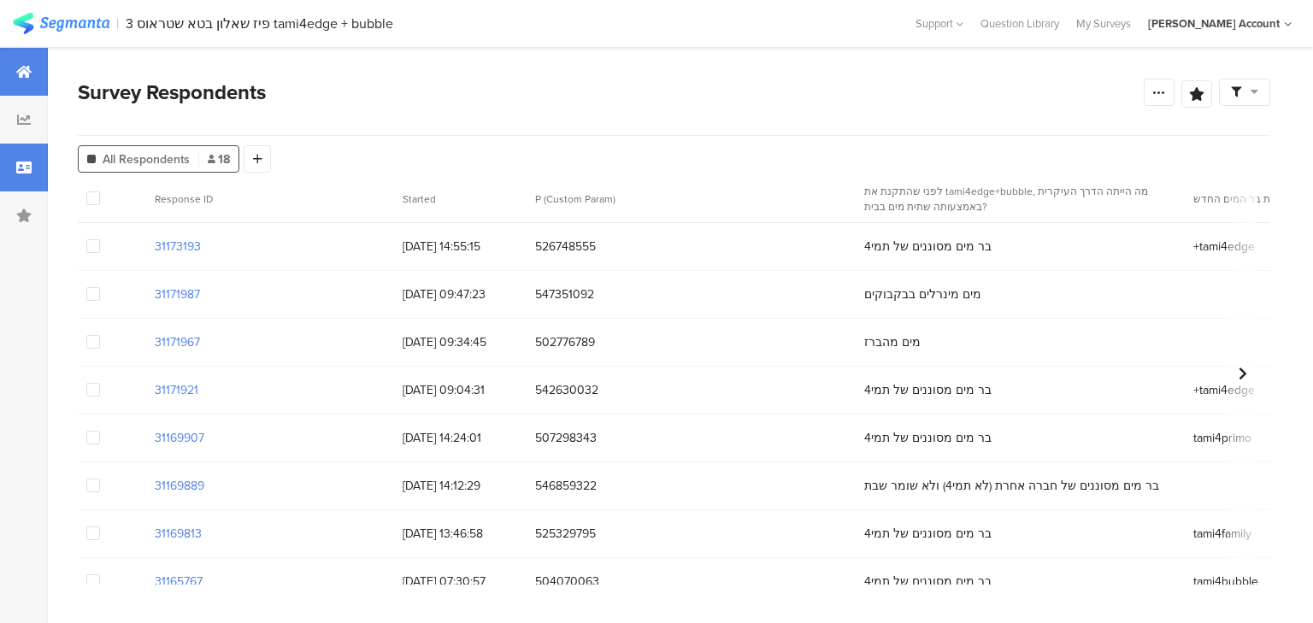
click at [7, 63] on div at bounding box center [24, 72] width 48 height 48
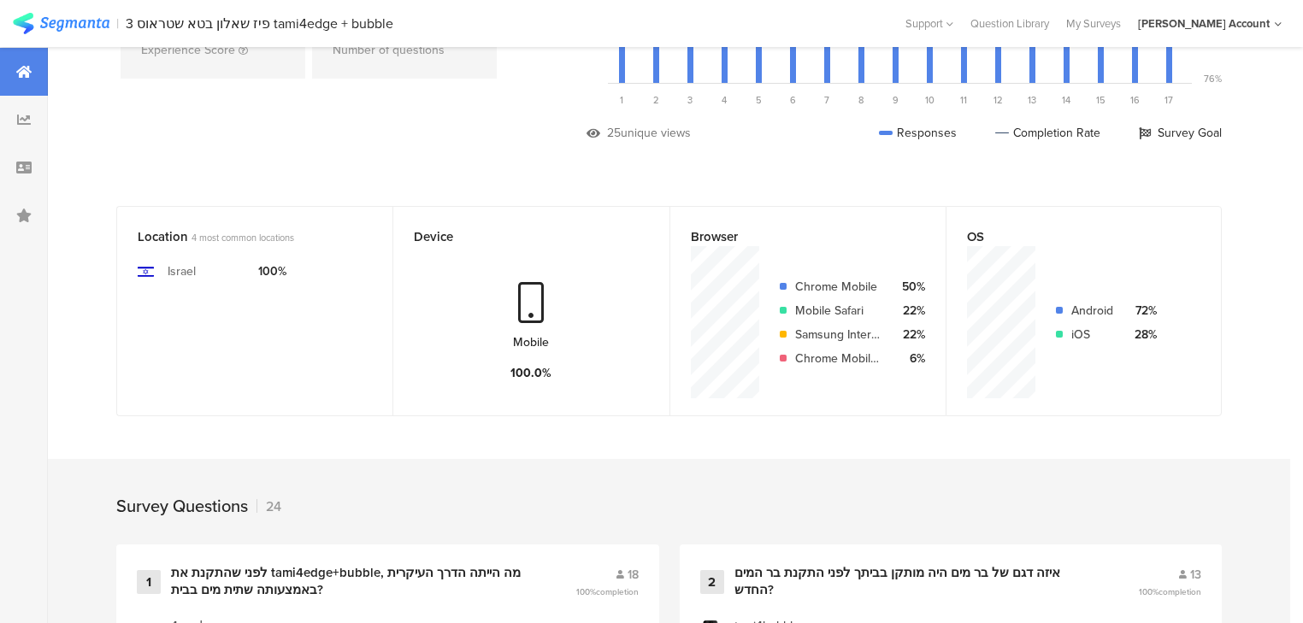
scroll to position [410, 0]
